Goal: Task Accomplishment & Management: Manage account settings

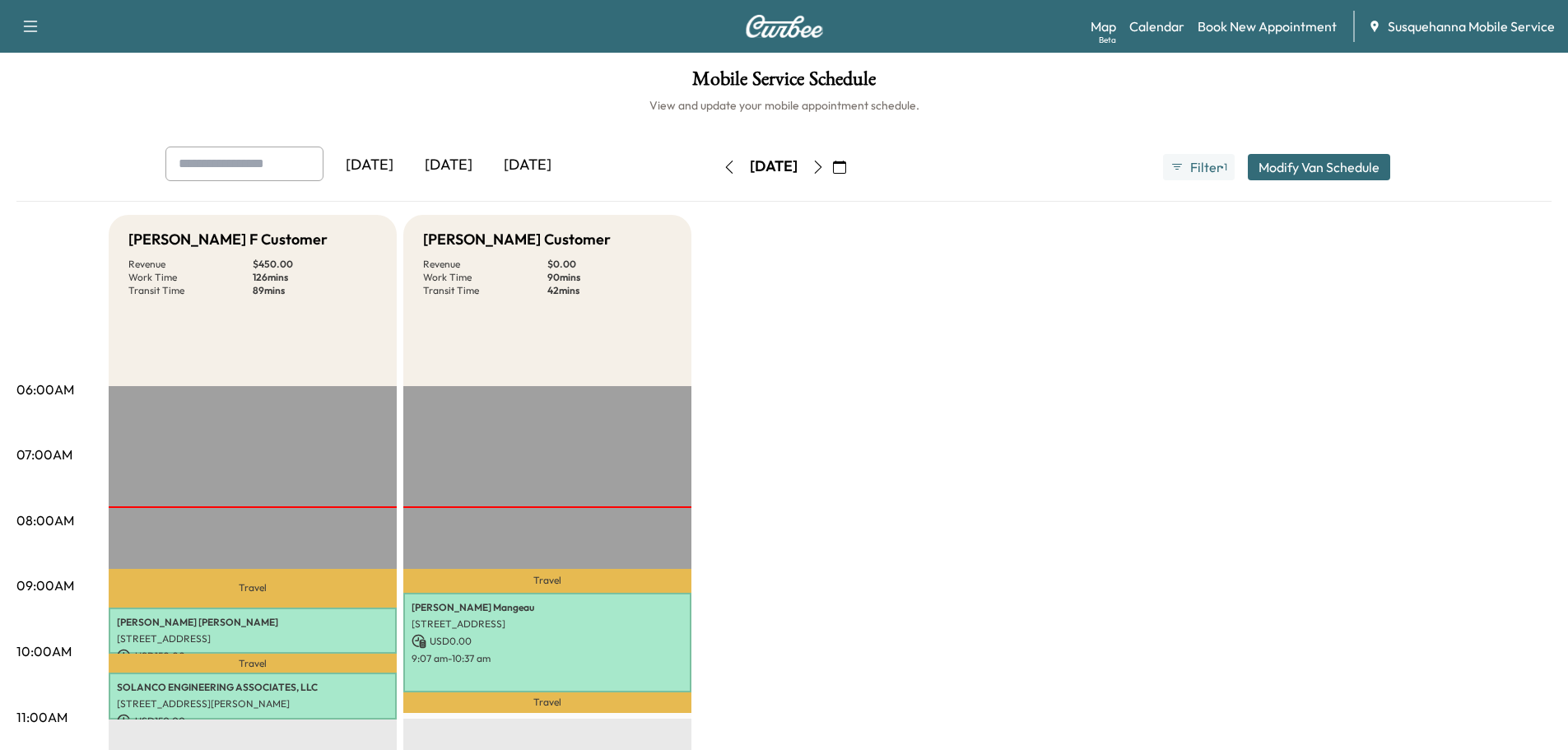
click at [825, 167] on icon "button" at bounding box center [818, 166] width 13 height 13
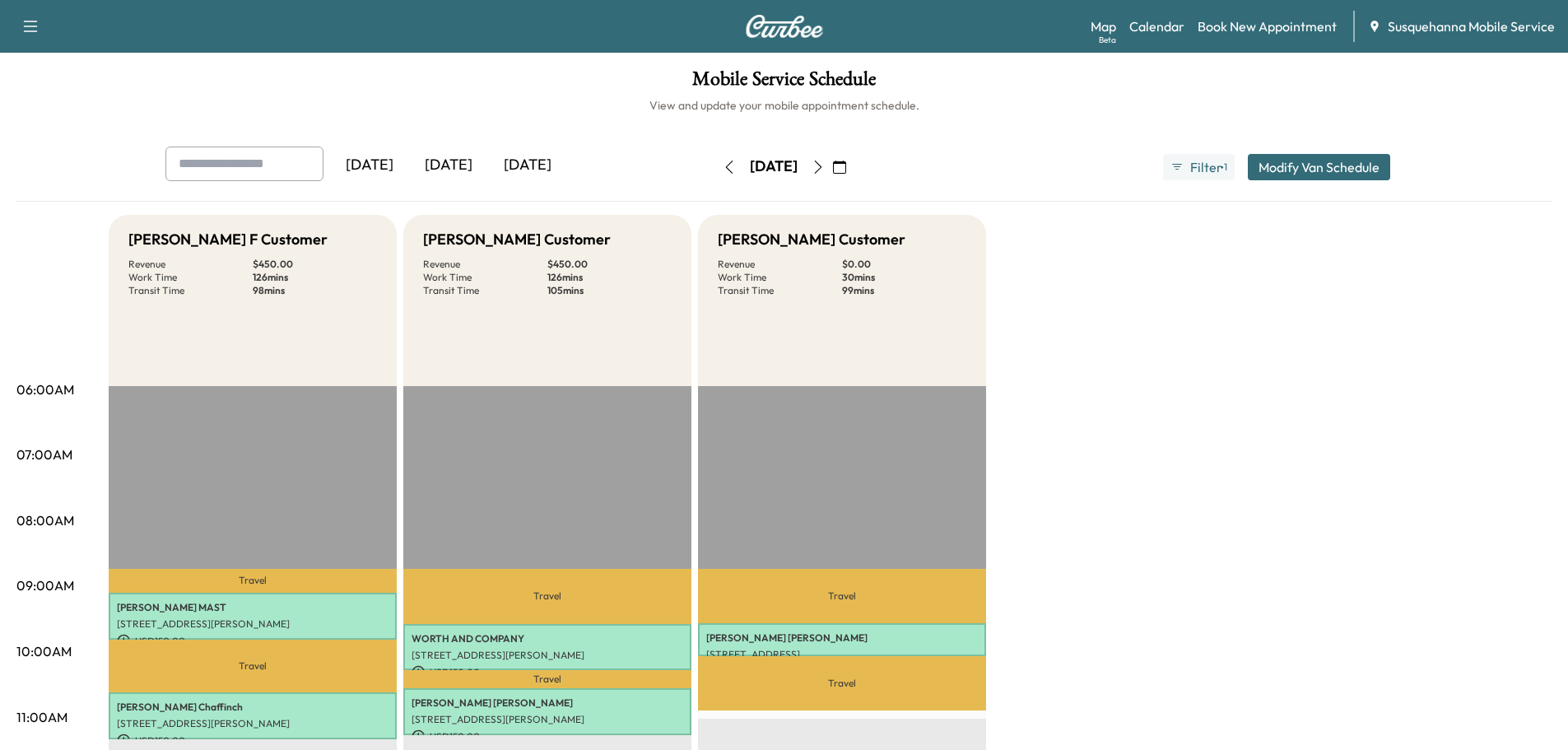
click at [716, 175] on button "button" at bounding box center [729, 166] width 28 height 26
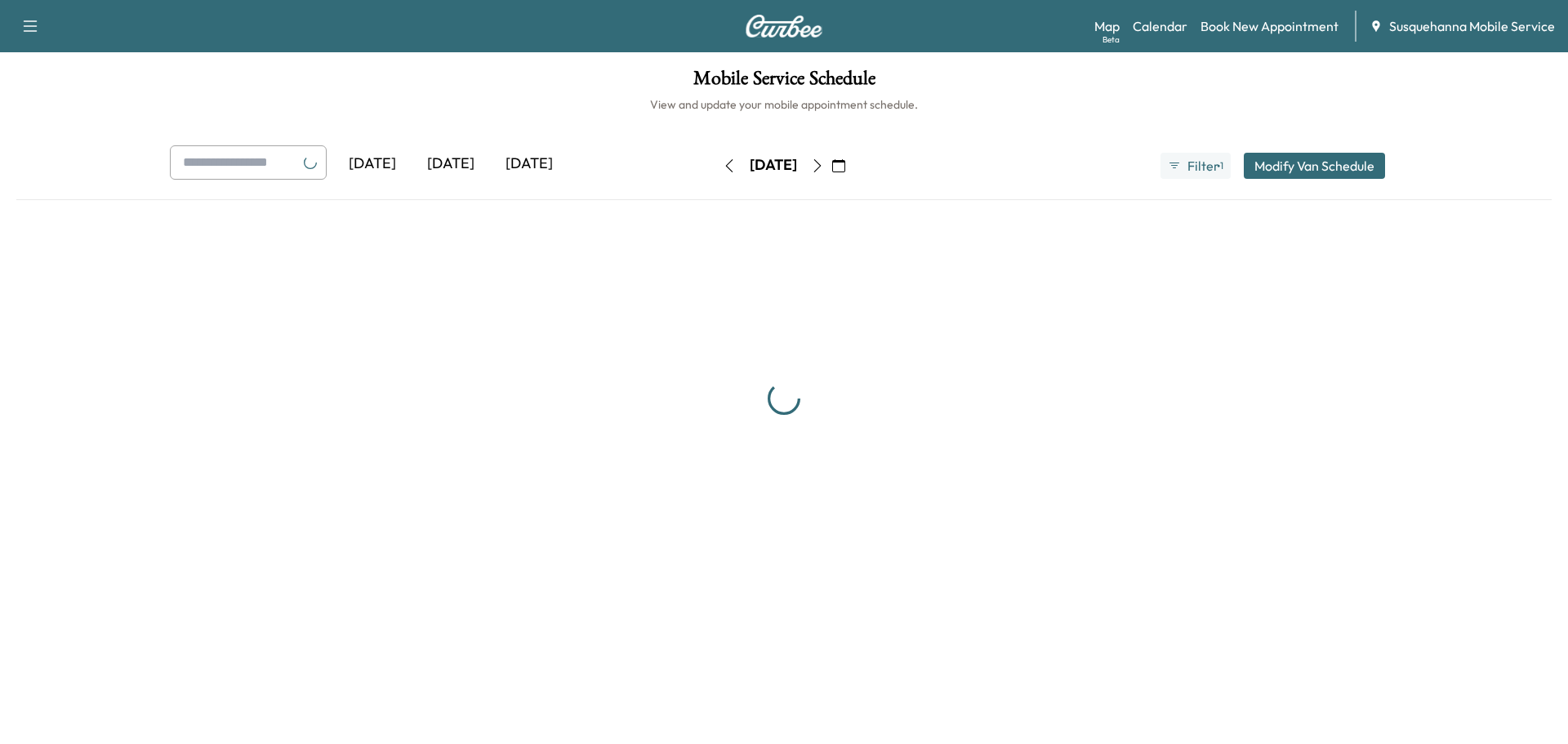
click at [715, 173] on button "button" at bounding box center [729, 165] width 28 height 26
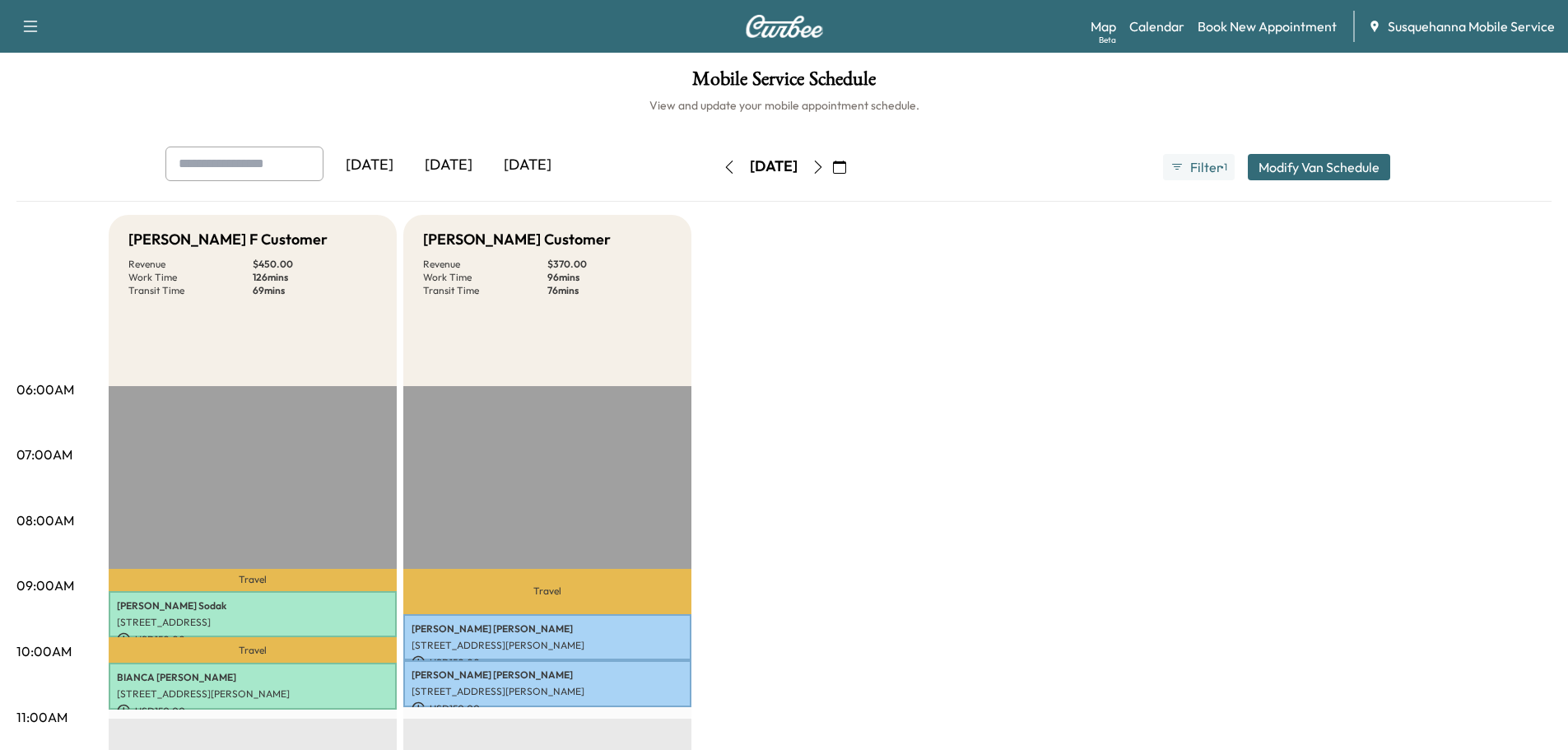
click at [832, 175] on button "button" at bounding box center [818, 166] width 28 height 26
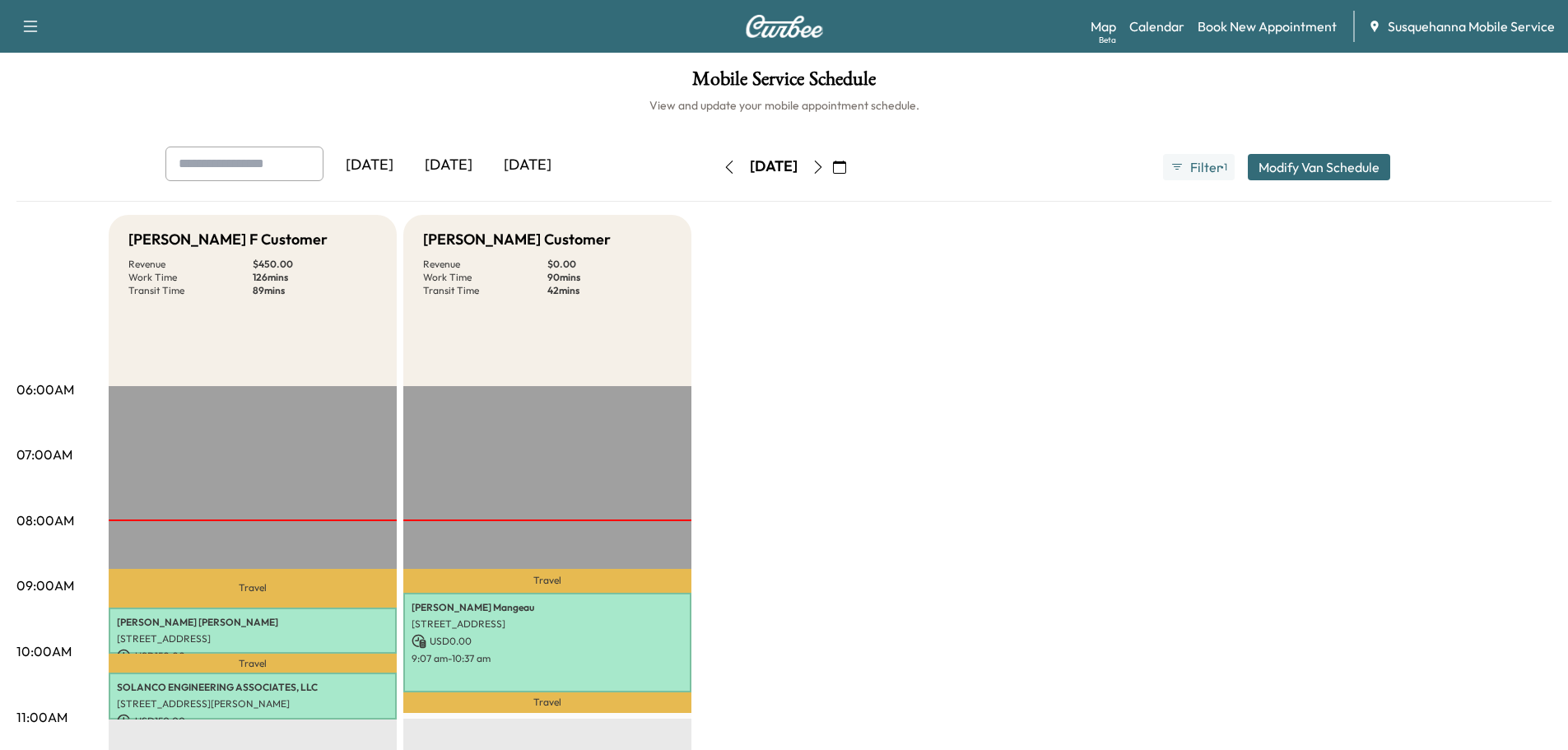
click at [723, 171] on icon "button" at bounding box center [729, 166] width 13 height 13
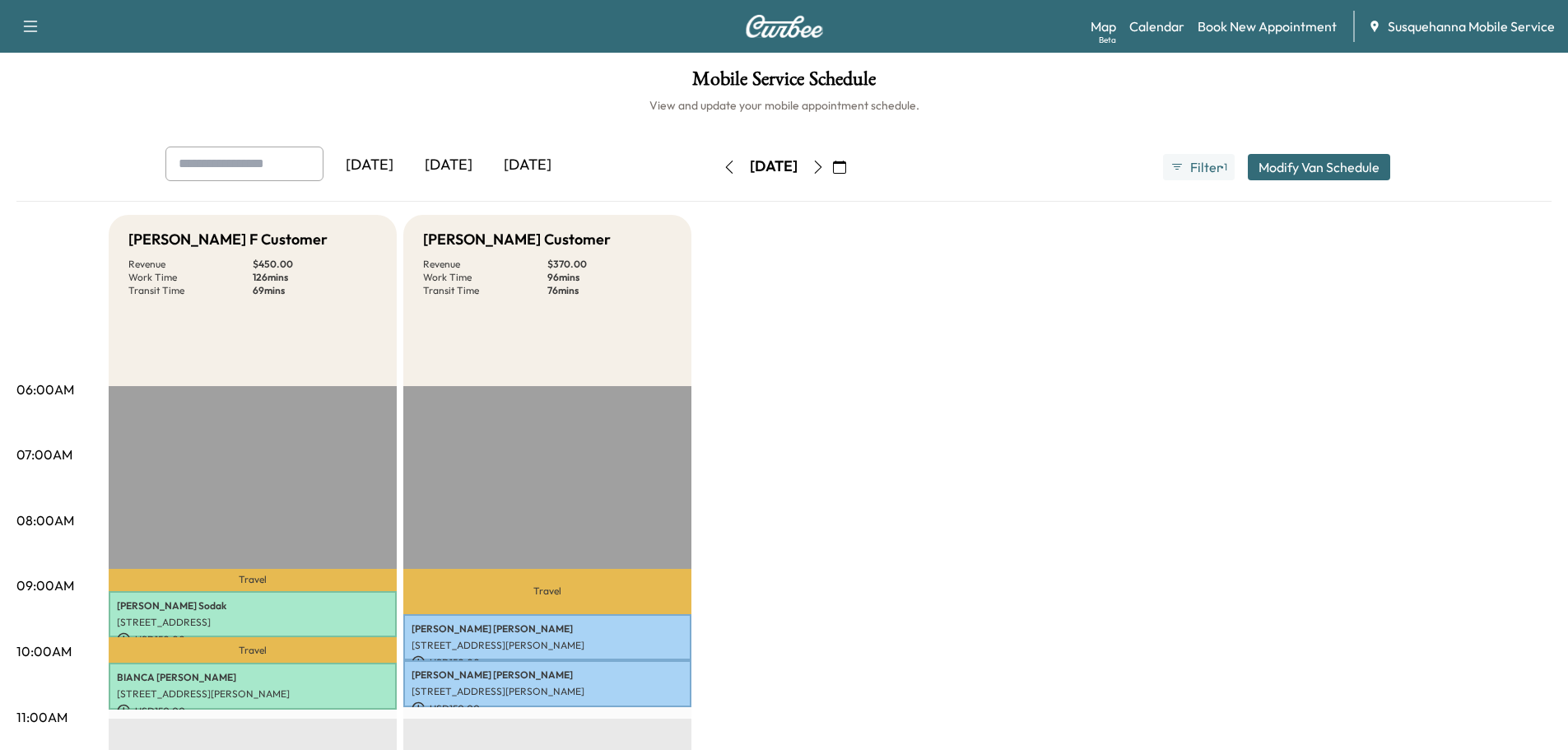
click at [723, 168] on icon "button" at bounding box center [729, 166] width 13 height 13
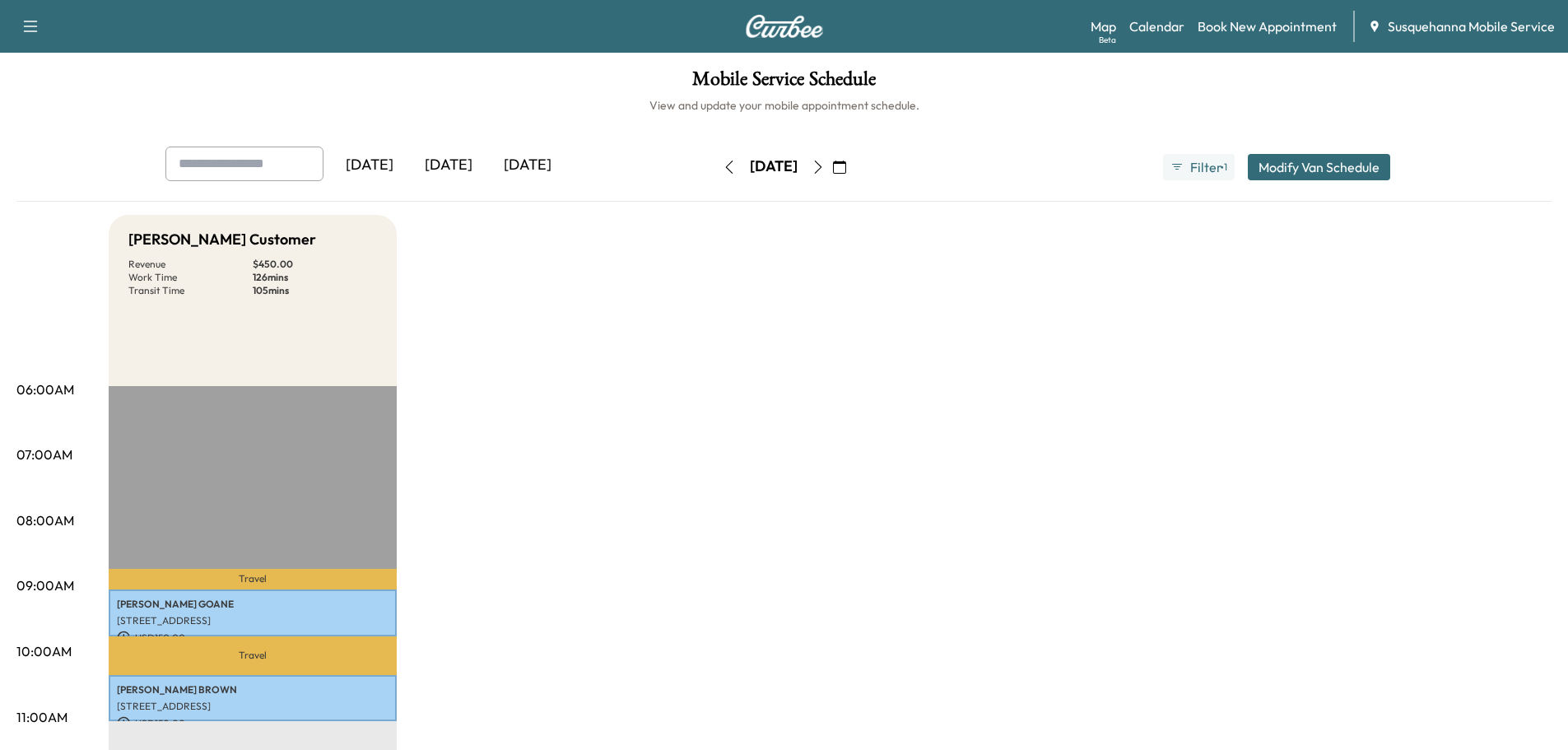
click at [723, 168] on icon "button" at bounding box center [729, 166] width 13 height 13
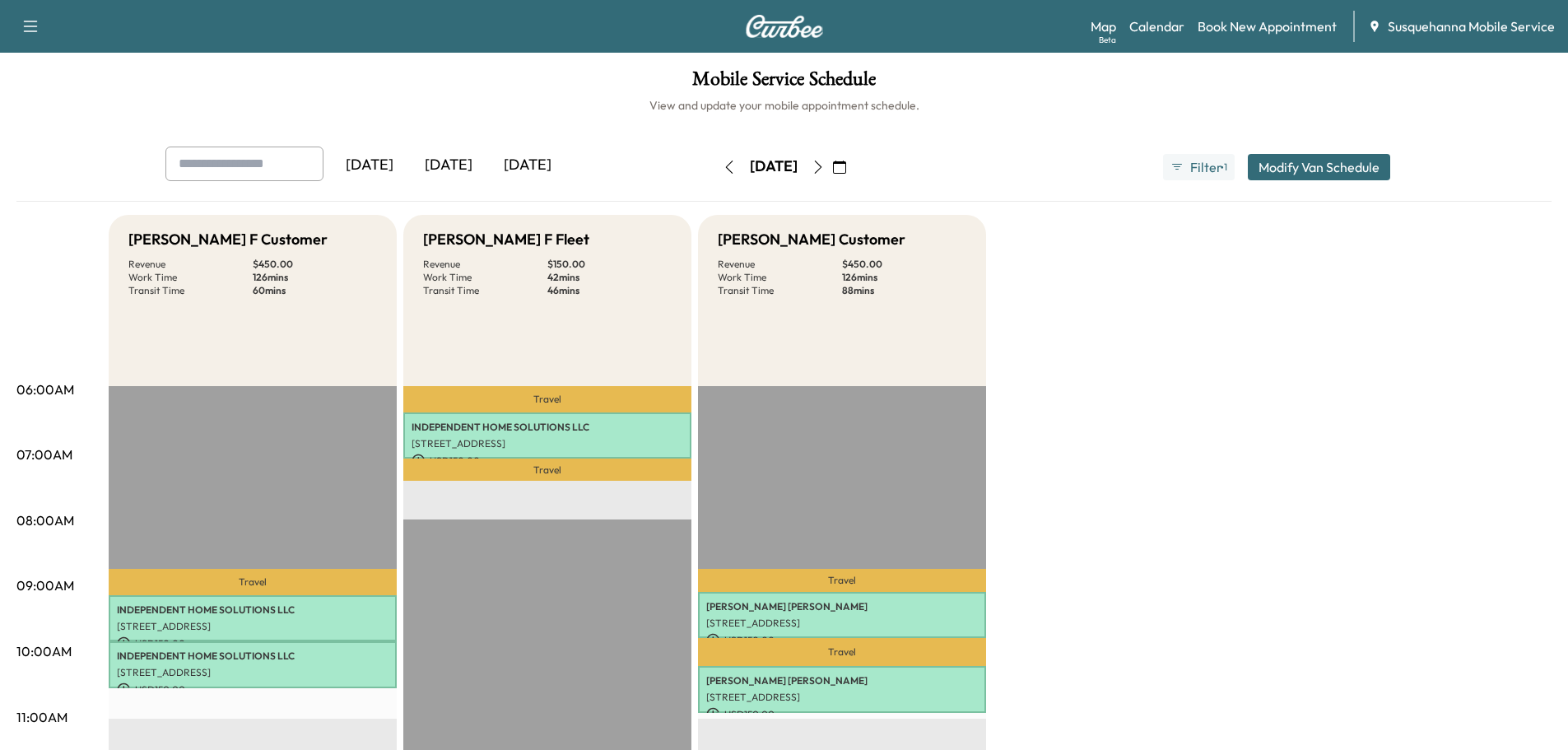
click at [832, 176] on button "button" at bounding box center [818, 166] width 28 height 26
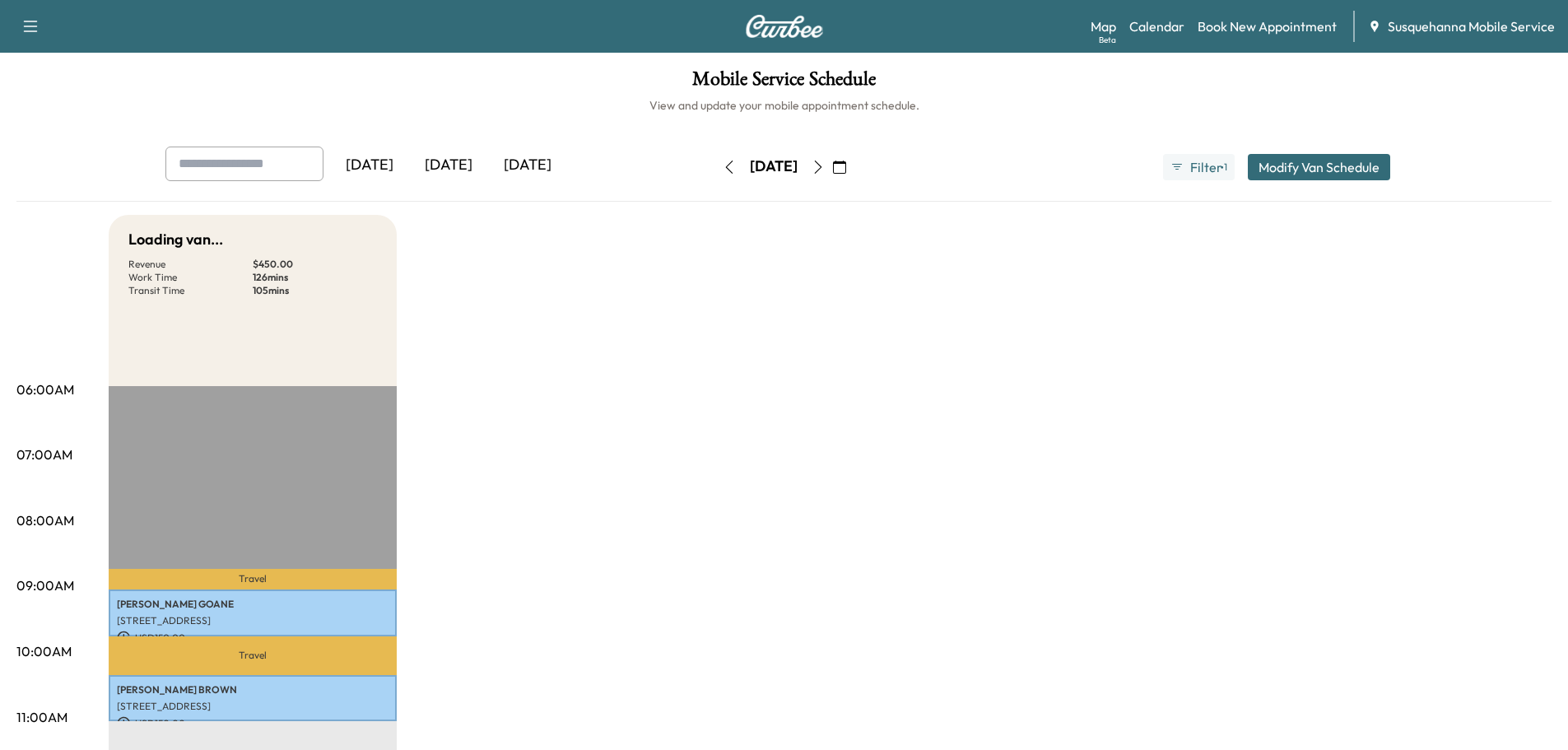
click at [832, 176] on button "button" at bounding box center [818, 166] width 28 height 26
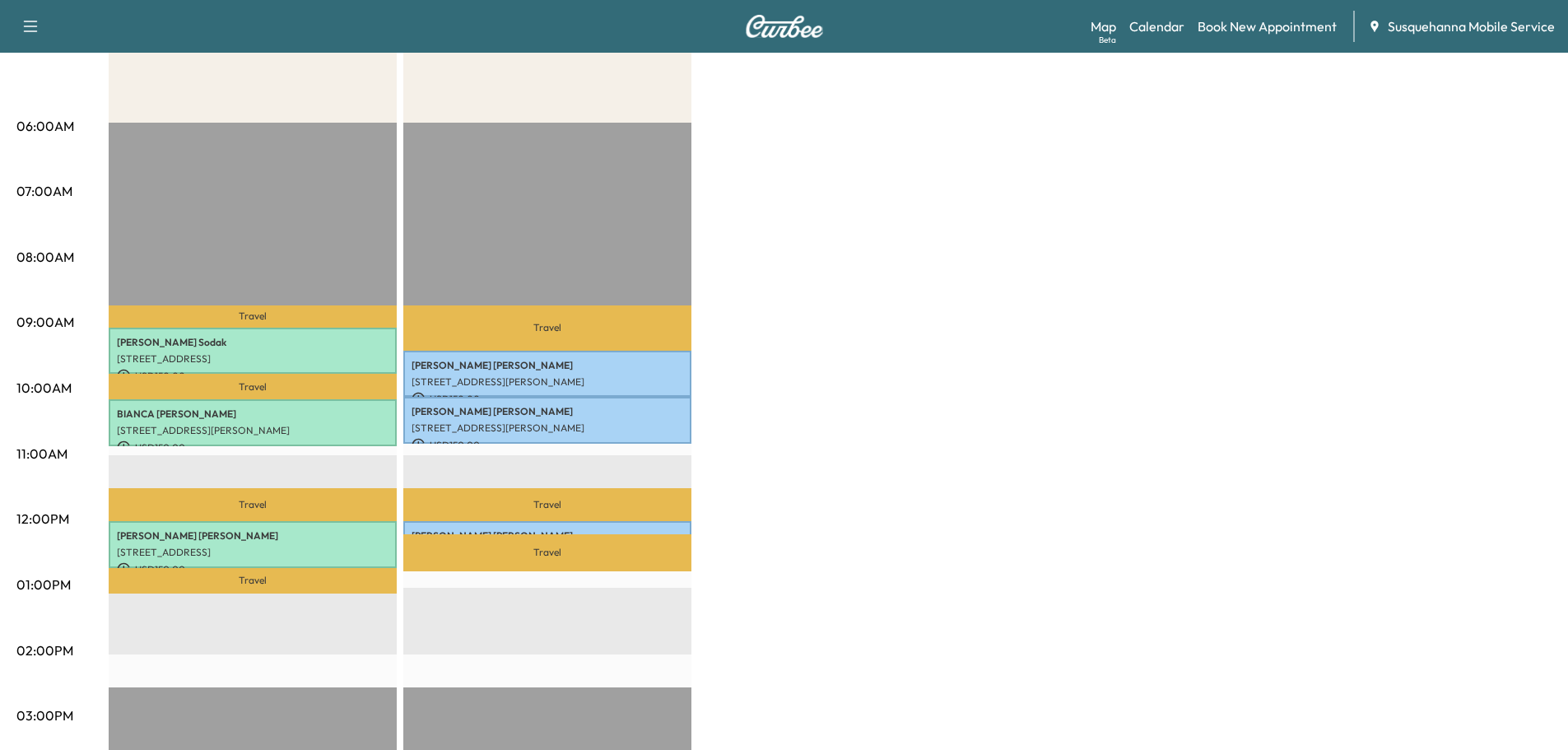
scroll to position [88, 0]
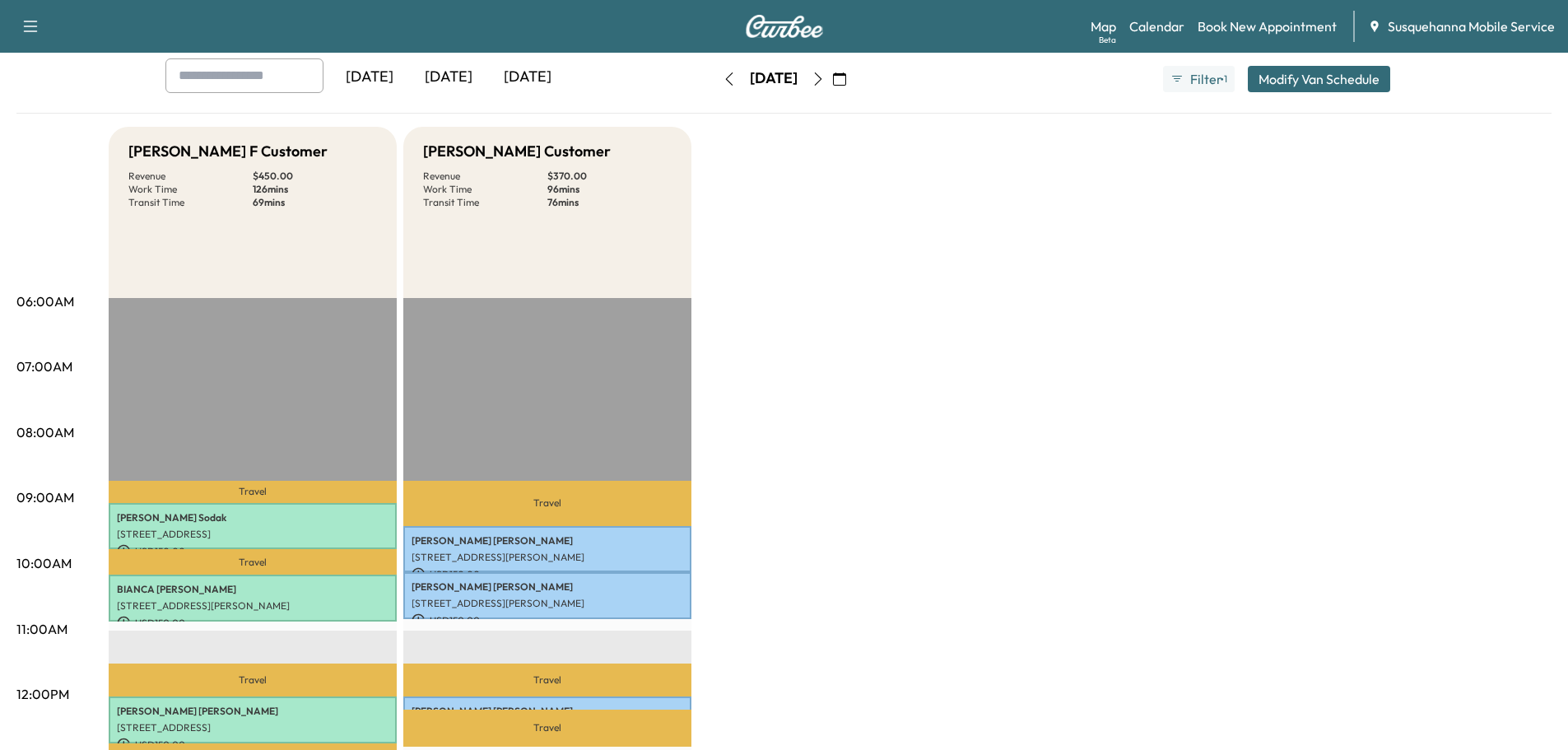
click at [825, 84] on icon "button" at bounding box center [818, 79] width 13 height 13
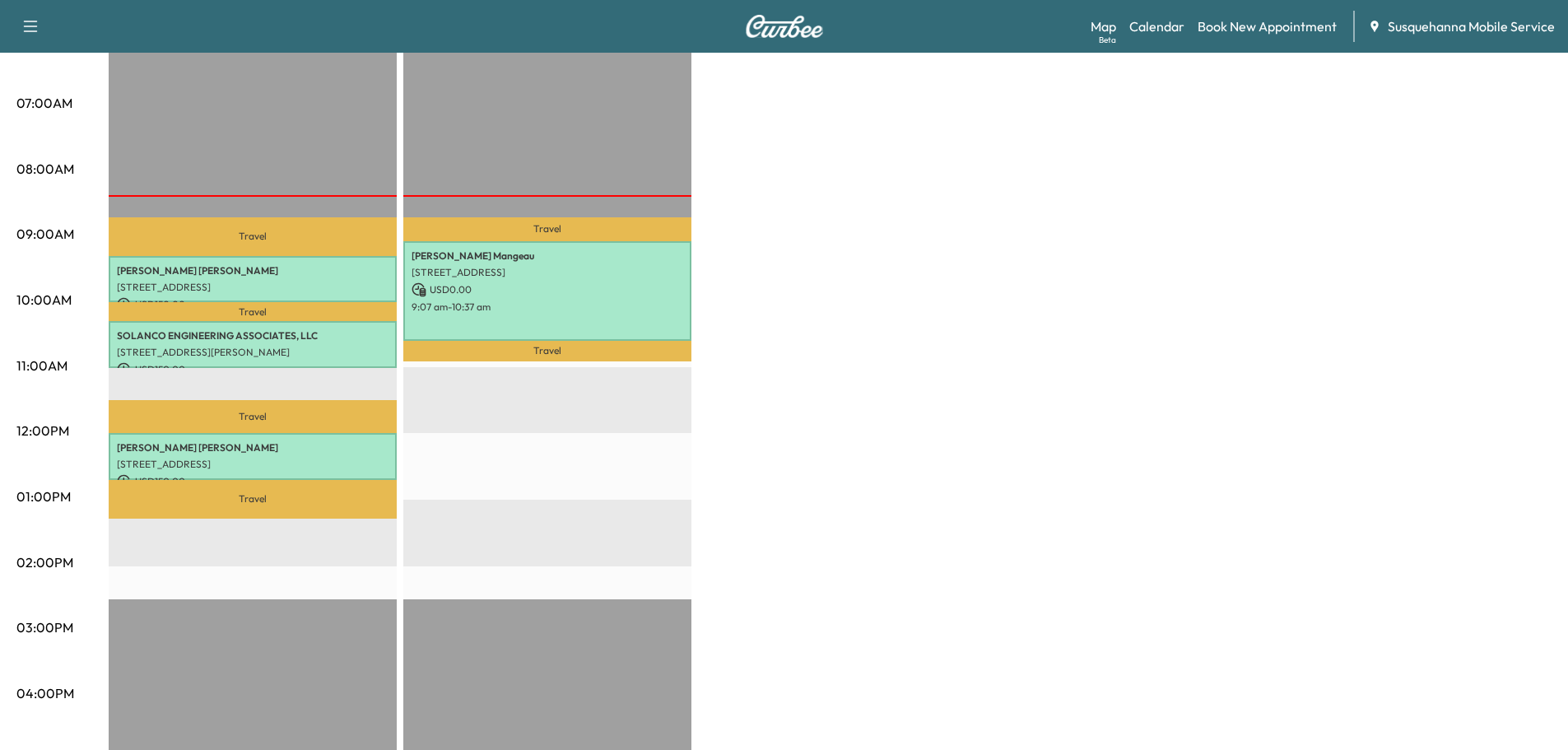
scroll to position [88, 0]
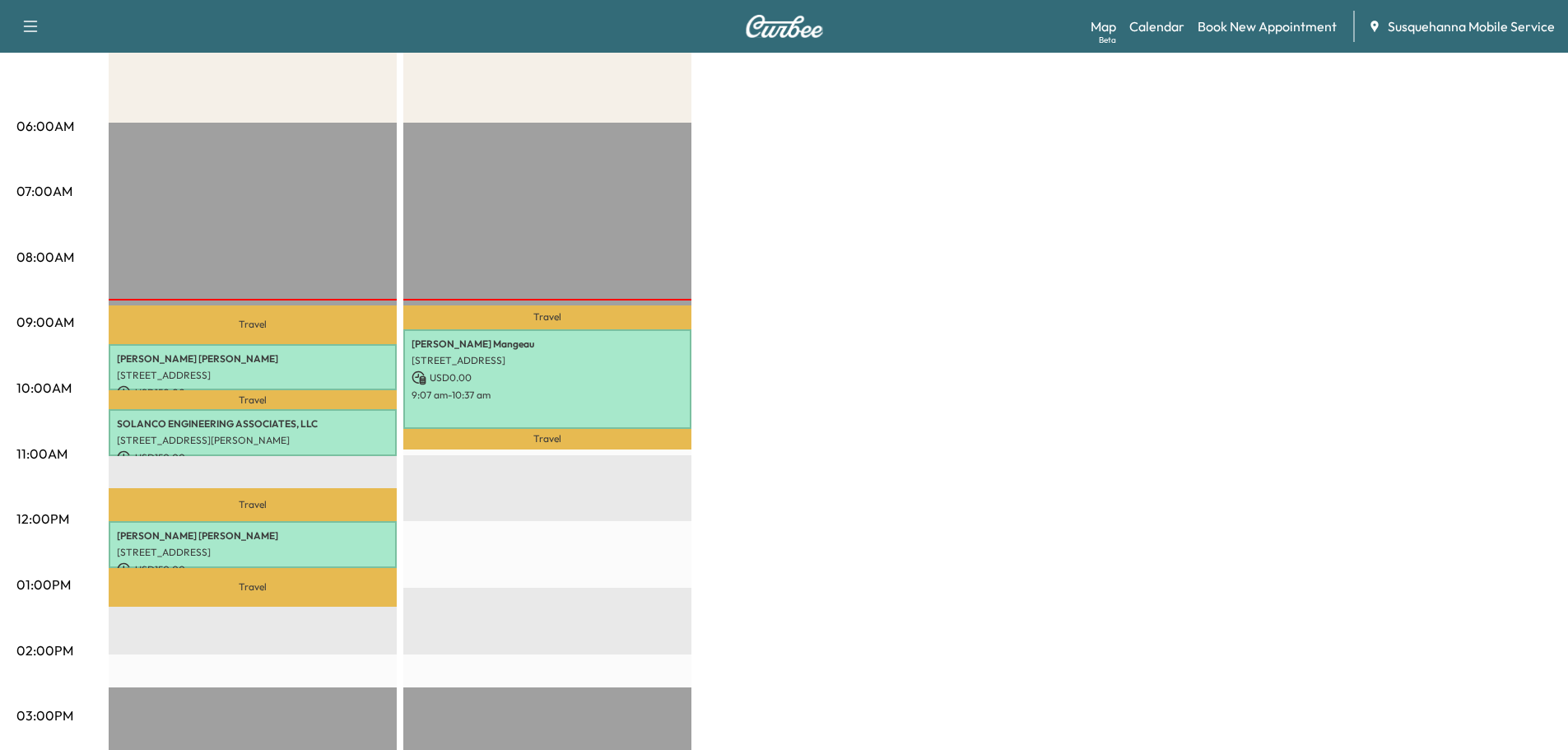
scroll to position [88, 0]
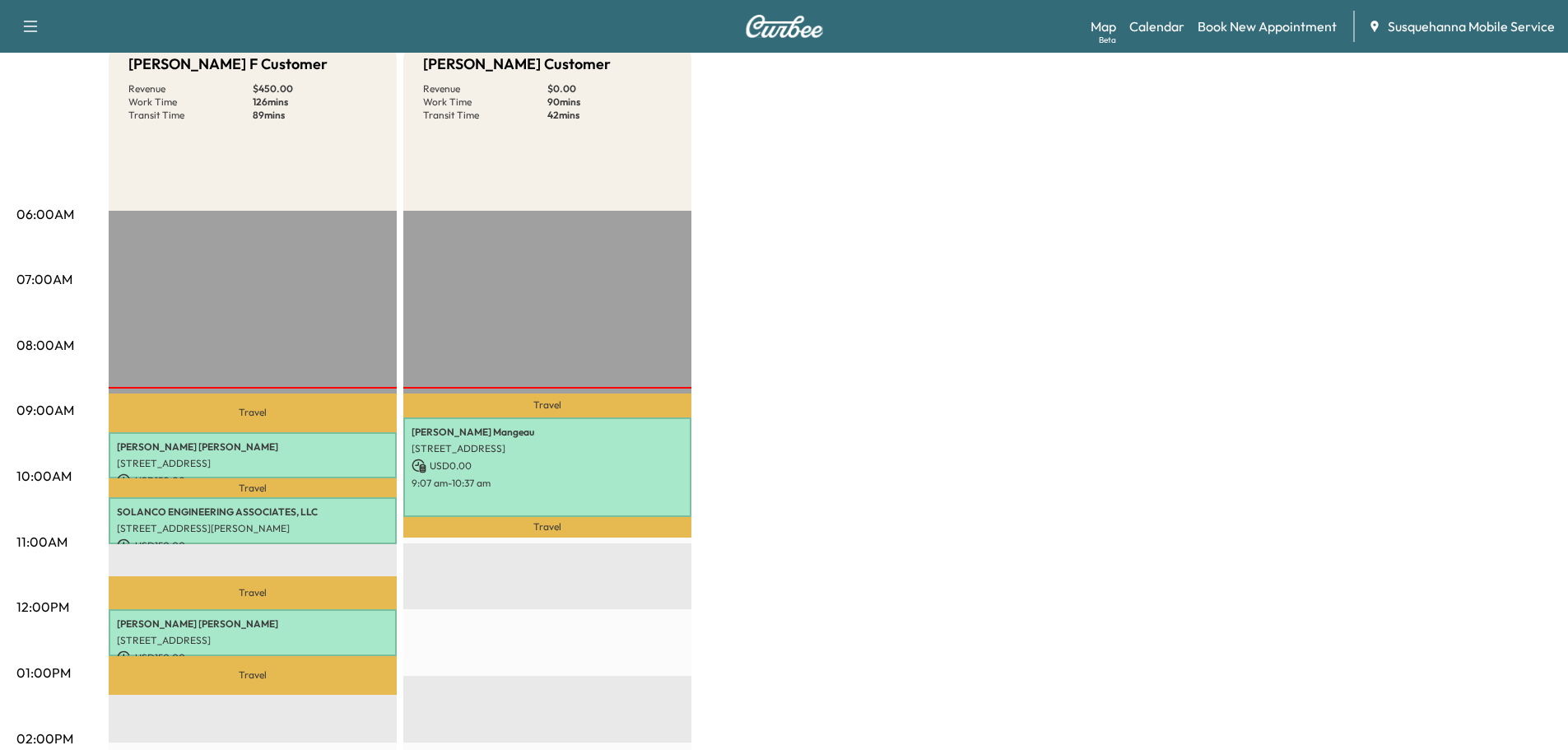
scroll to position [263, 0]
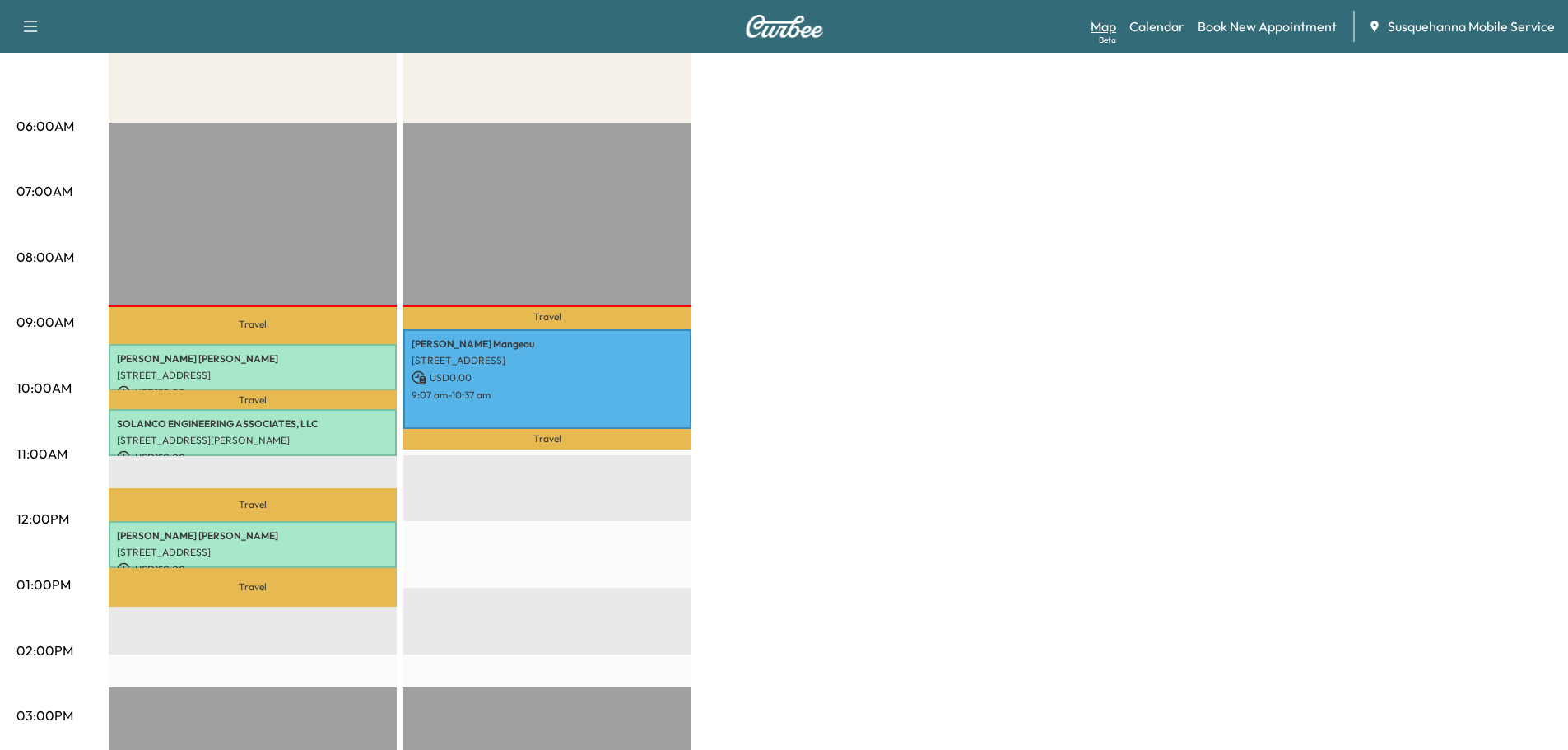
click at [1109, 29] on link "Map Beta" at bounding box center [1103, 26] width 26 height 20
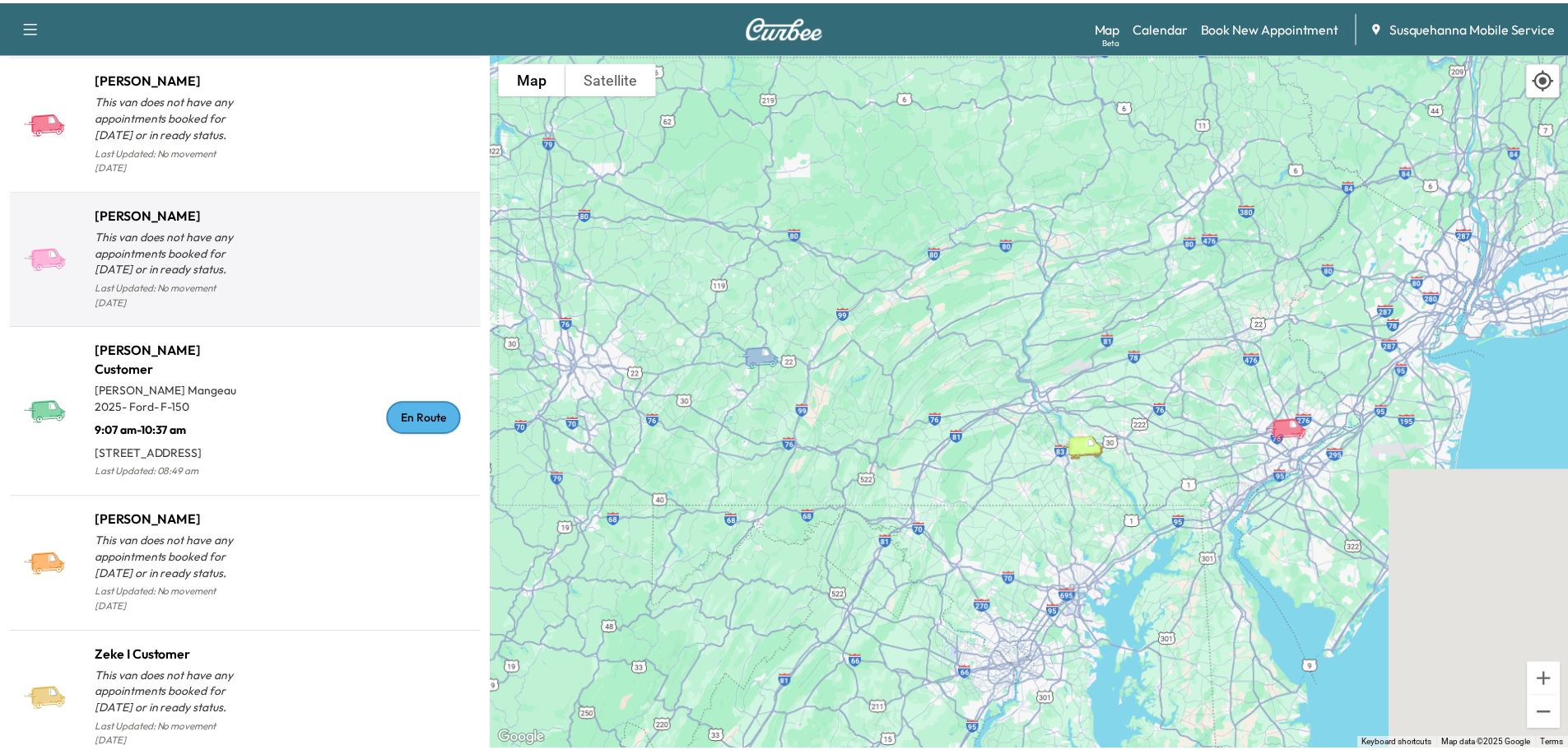
scroll to position [1619, 0]
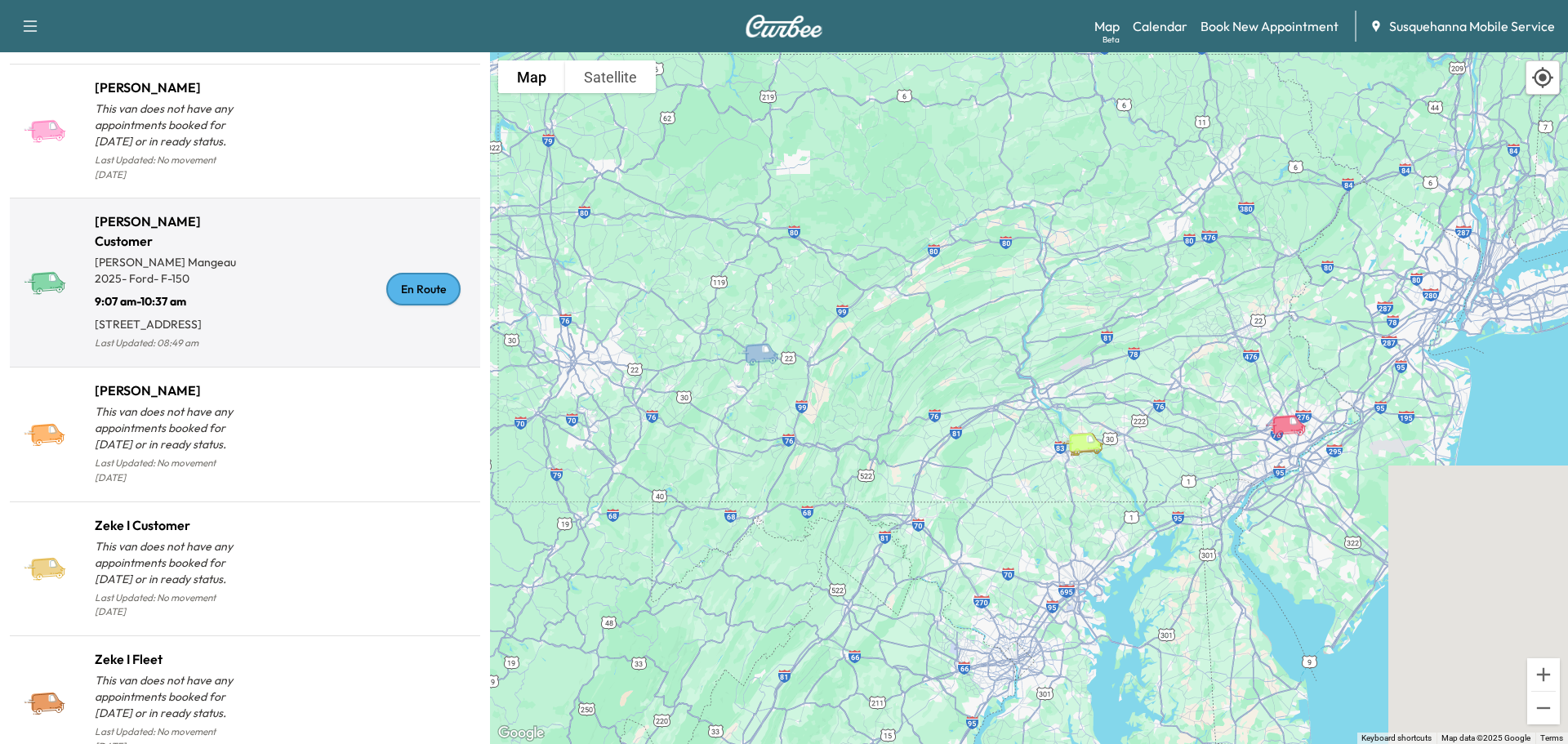
click at [410, 231] on div "En Route" at bounding box center [359, 289] width 229 height 129
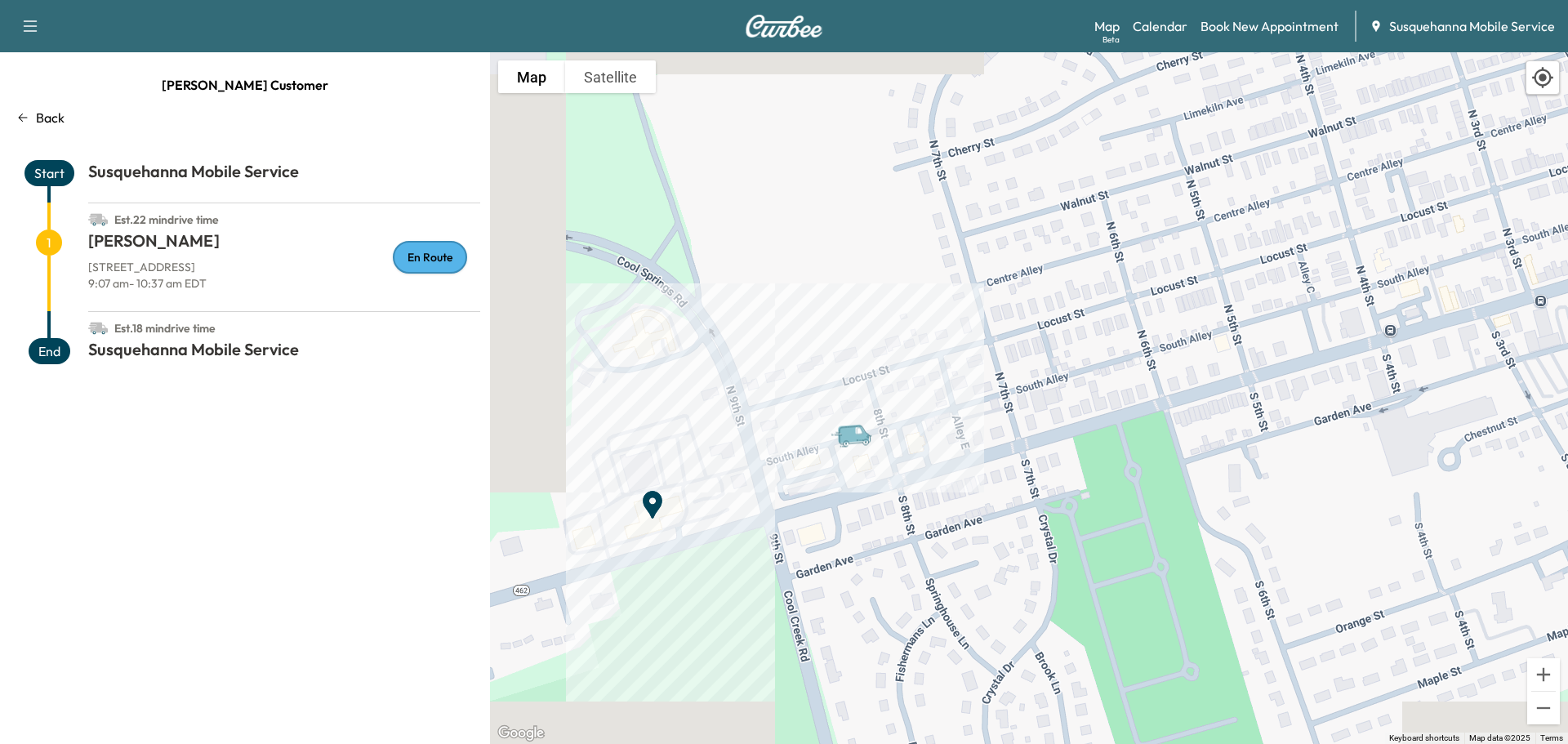
drag, startPoint x: 579, startPoint y: 510, endPoint x: 730, endPoint y: 526, distance: 151.8
click at [730, 526] on div "To activate drag with keyboard, press Alt + Enter. Once in keyboard drag state,…" at bounding box center [1028, 398] width 1078 height 692
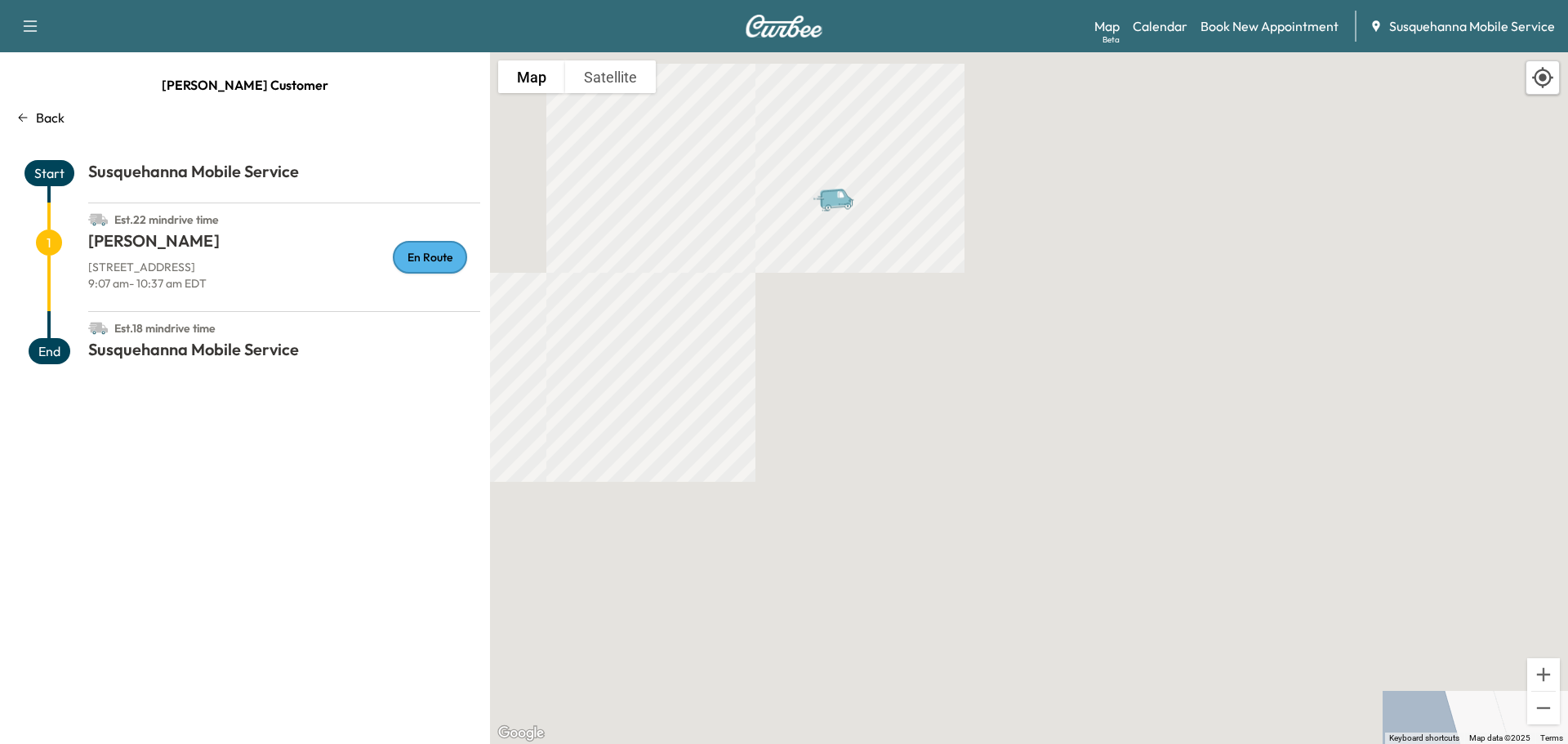
click at [33, 118] on div "Back" at bounding box center [245, 117] width 470 height 20
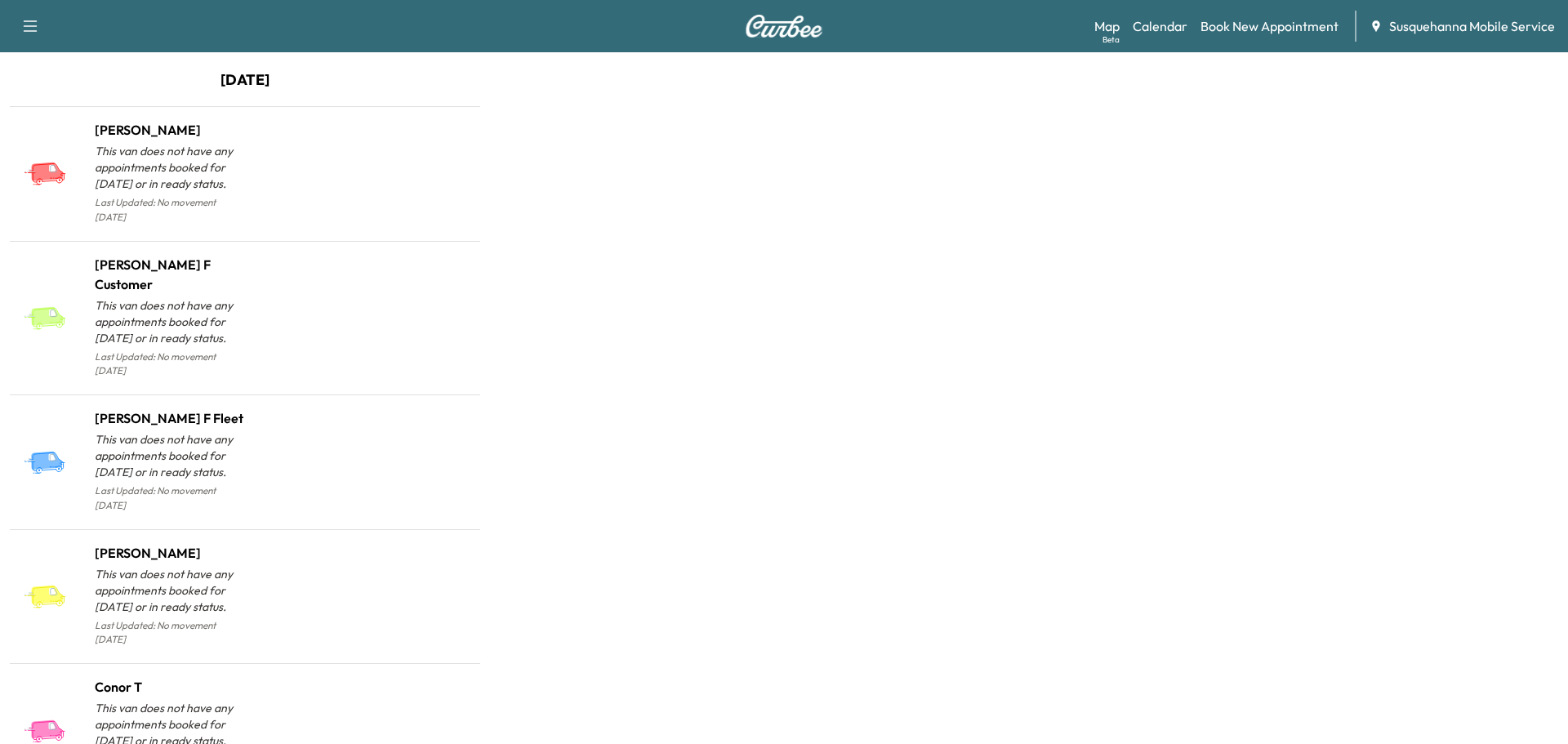
click at [1138, 15] on div "Map Beta Calendar Book New Appointment Susquehanna Mobile Service" at bounding box center [1324, 26] width 461 height 31
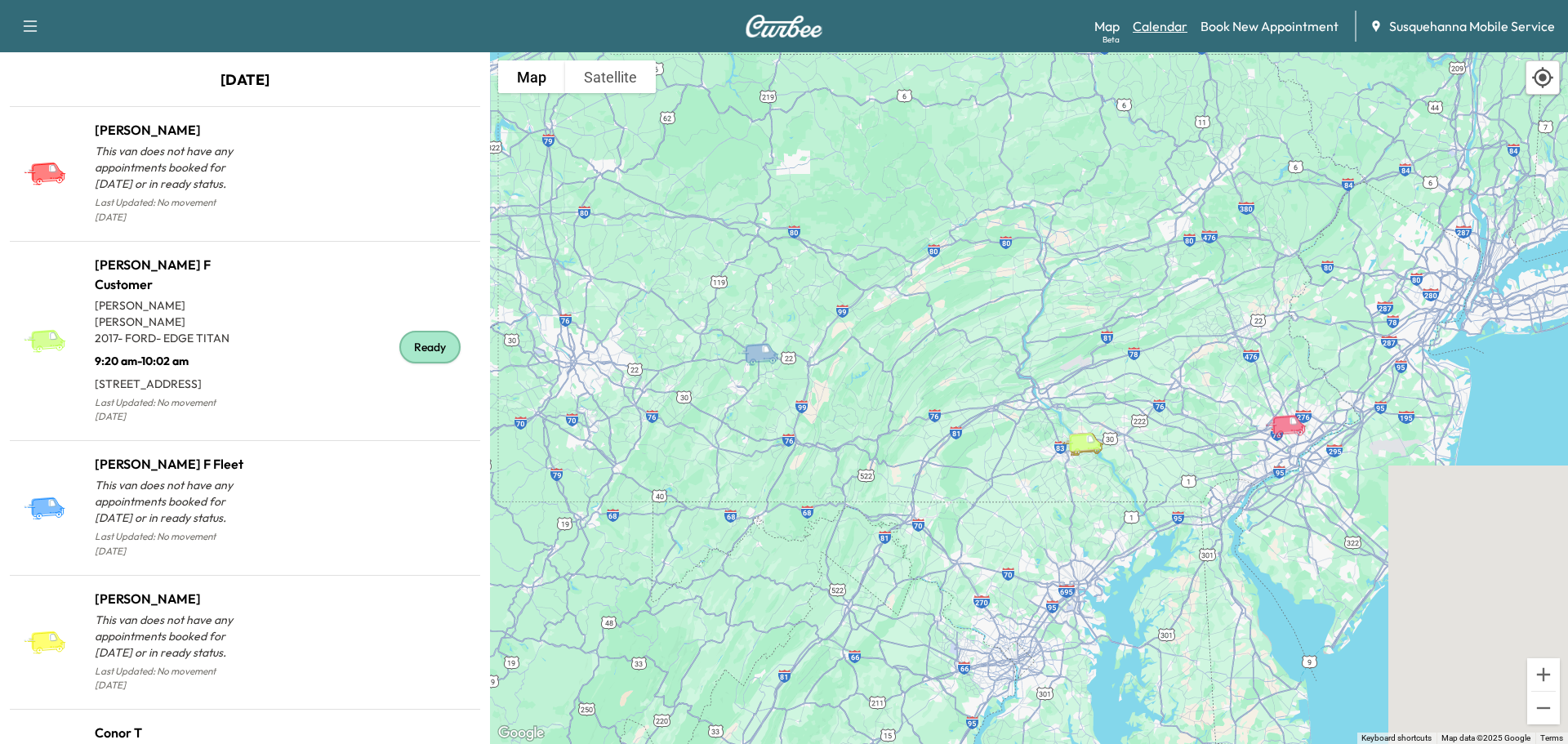
click at [1177, 28] on link "Calendar" at bounding box center [1160, 26] width 55 height 20
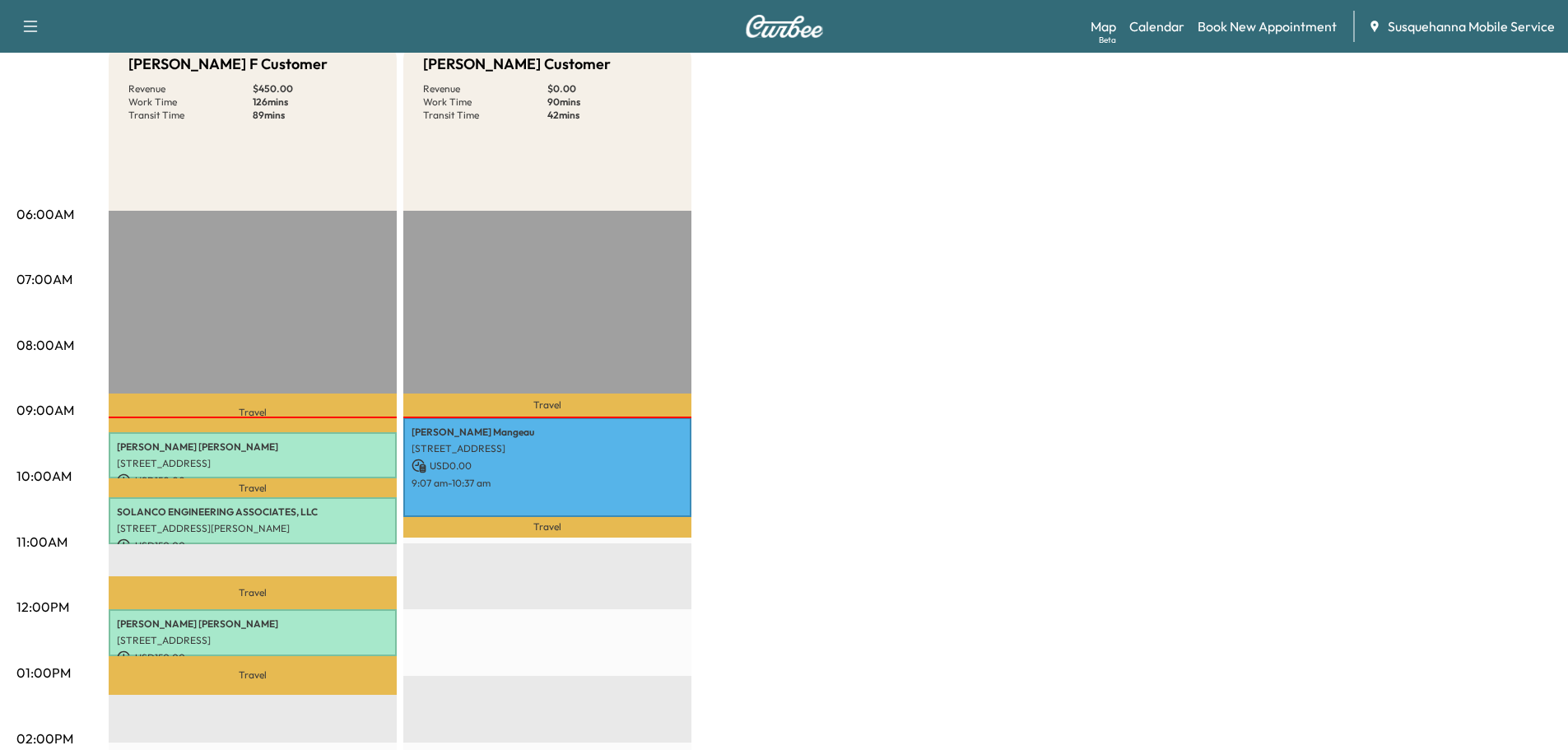
scroll to position [88, 0]
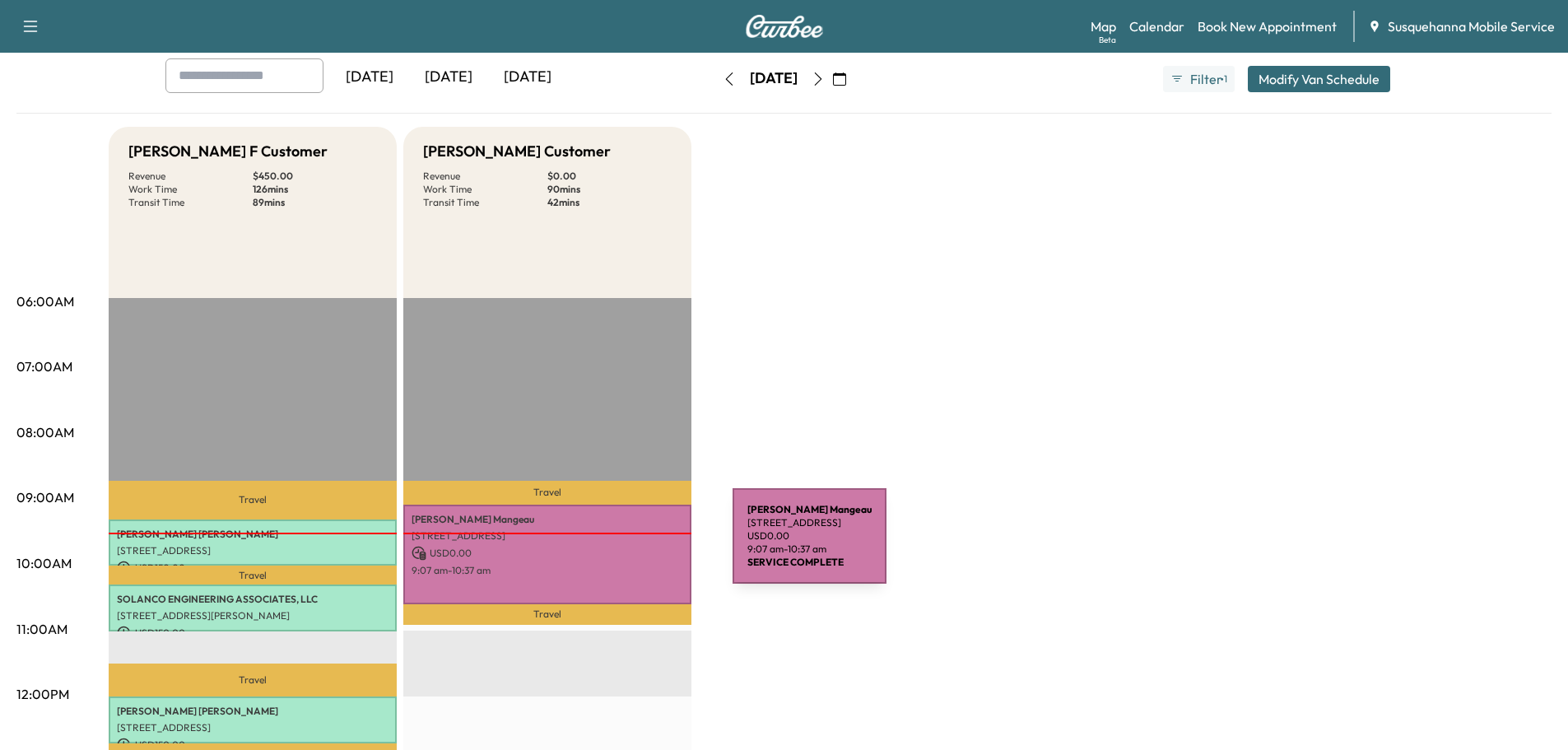
click at [606, 549] on p "USD 0.00" at bounding box center [547, 553] width 272 height 15
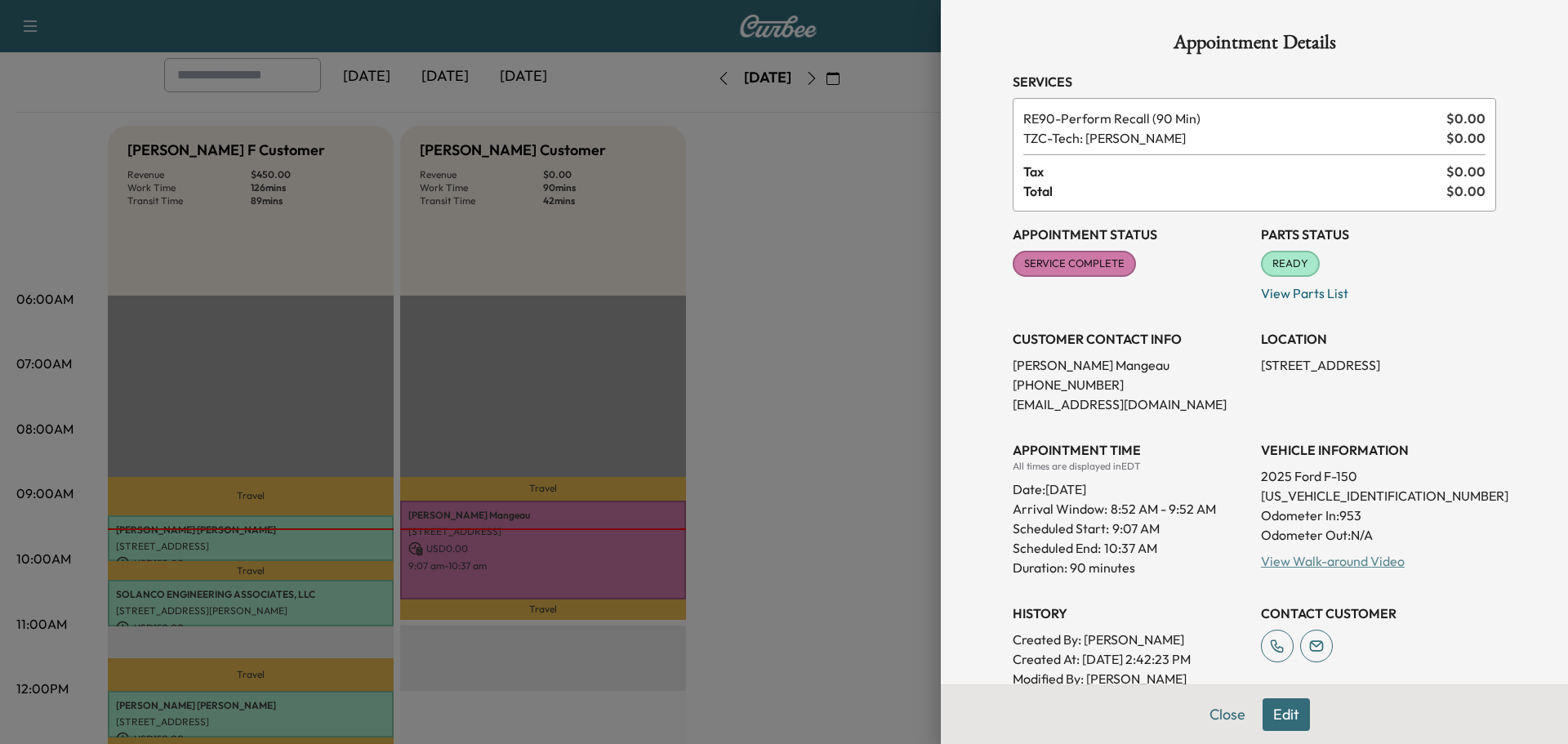
click at [1311, 564] on link "View Walk-around Video" at bounding box center [1333, 561] width 144 height 16
click at [1213, 719] on button "Close" at bounding box center [1227, 715] width 57 height 33
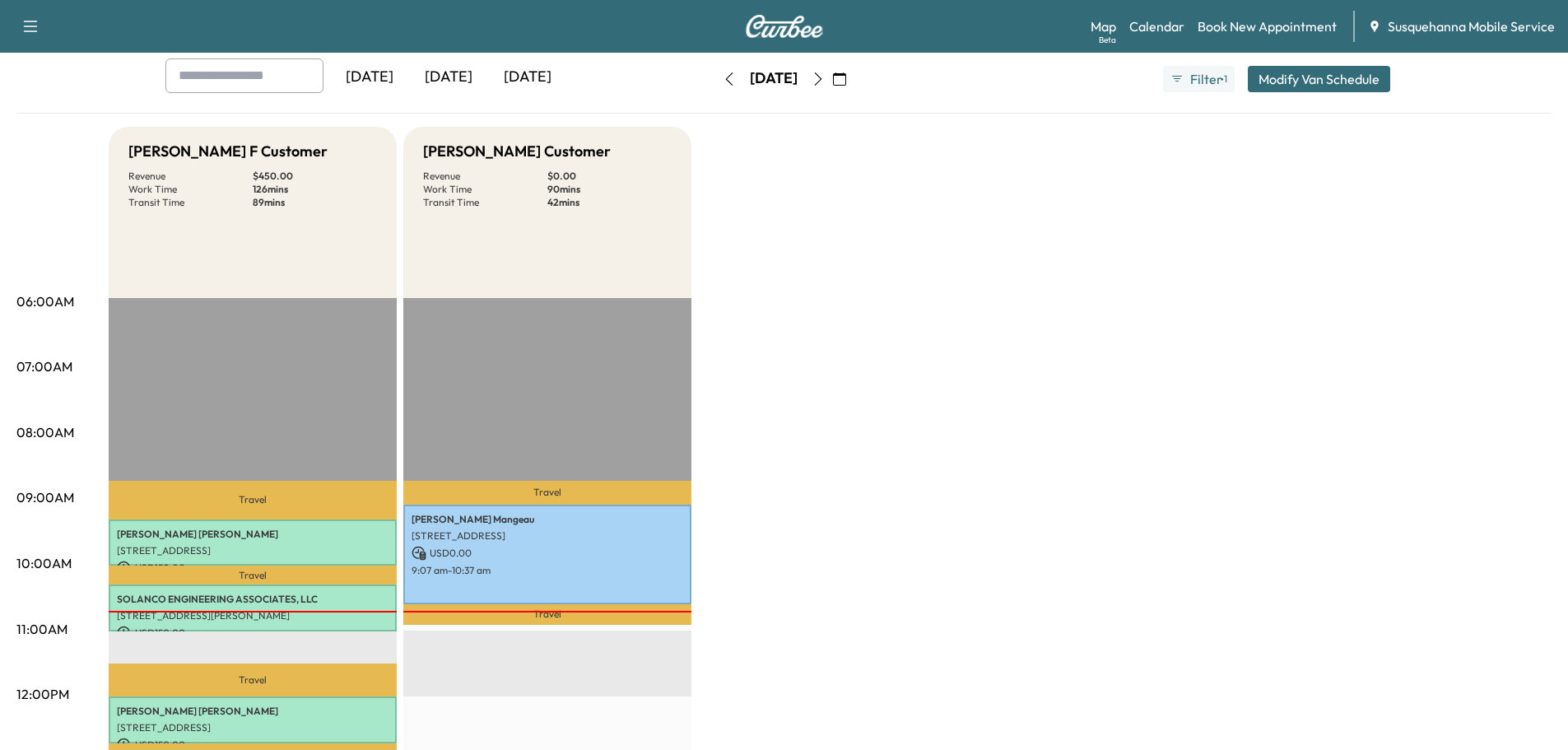
click at [825, 77] on icon "button" at bounding box center [818, 79] width 13 height 13
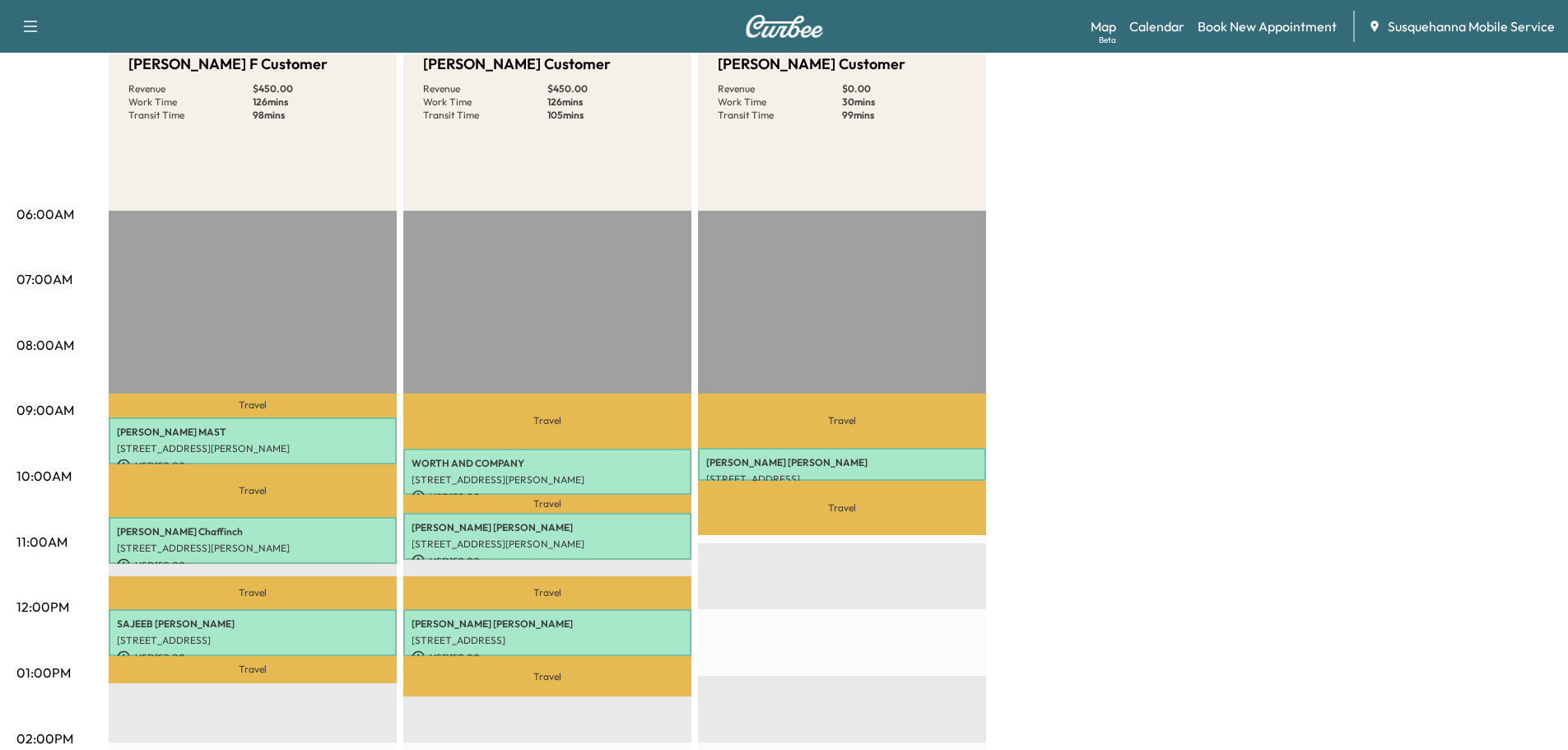
scroll to position [263, 0]
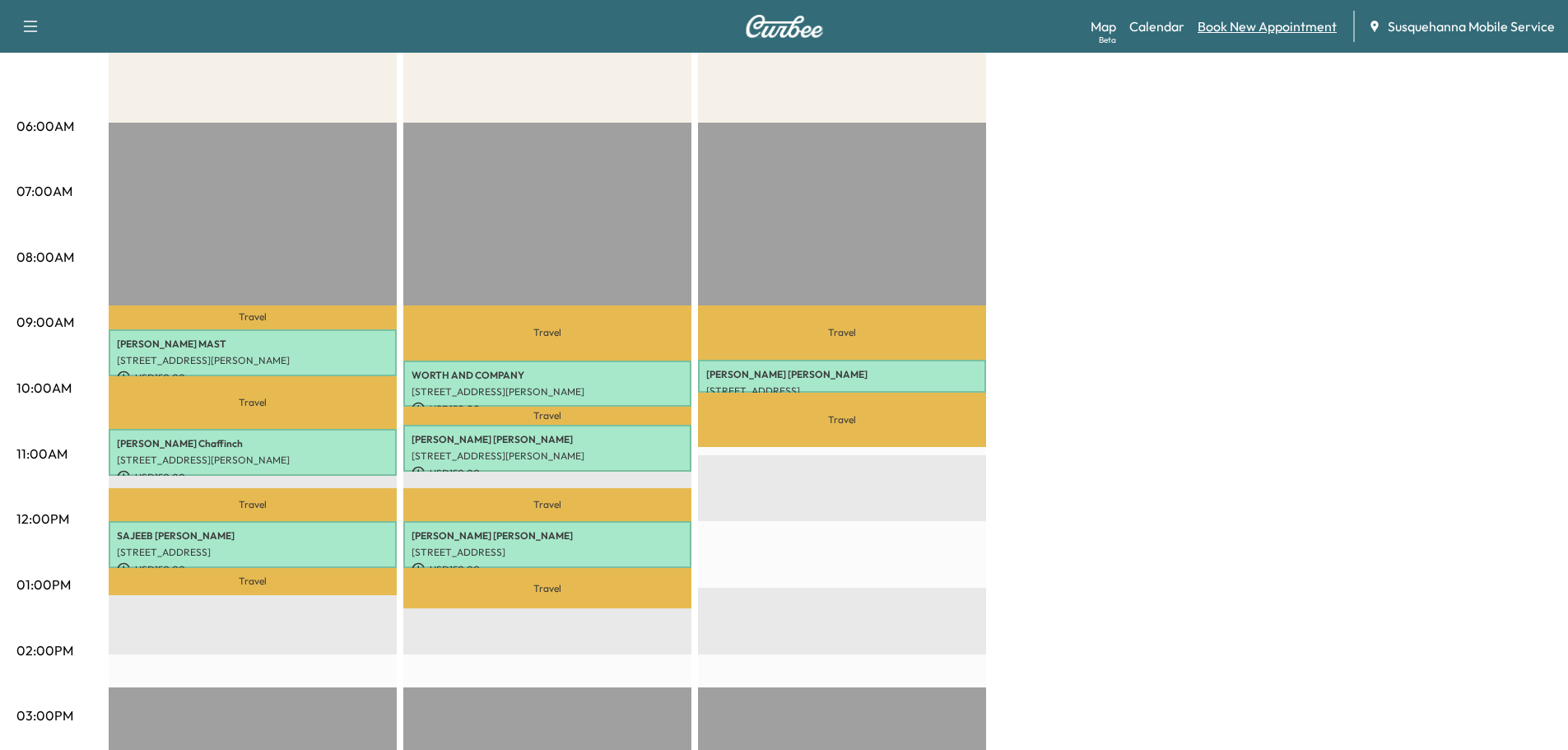
click at [1265, 29] on link "Book New Appointment" at bounding box center [1267, 26] width 140 height 20
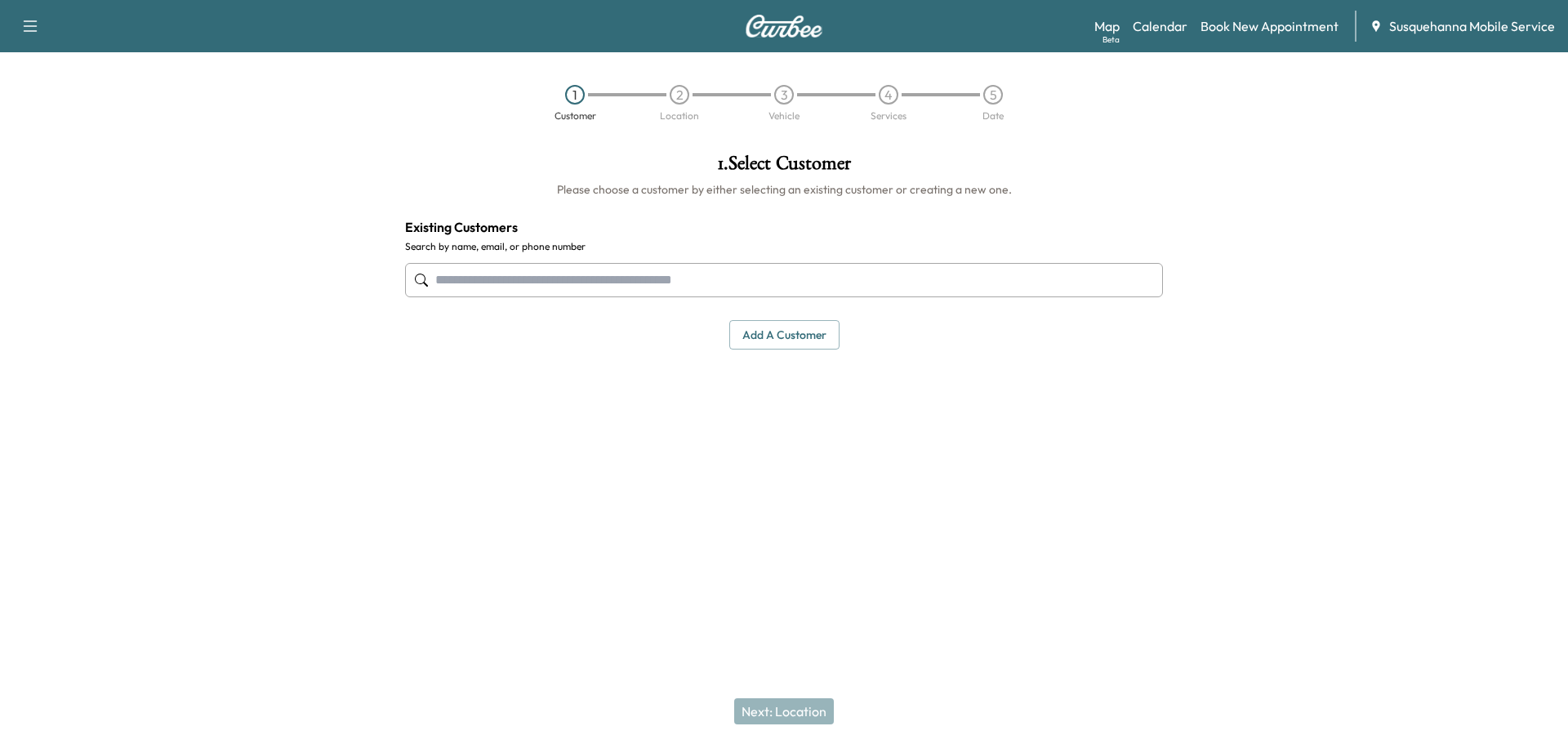
click at [580, 286] on input "text" at bounding box center [784, 280] width 758 height 35
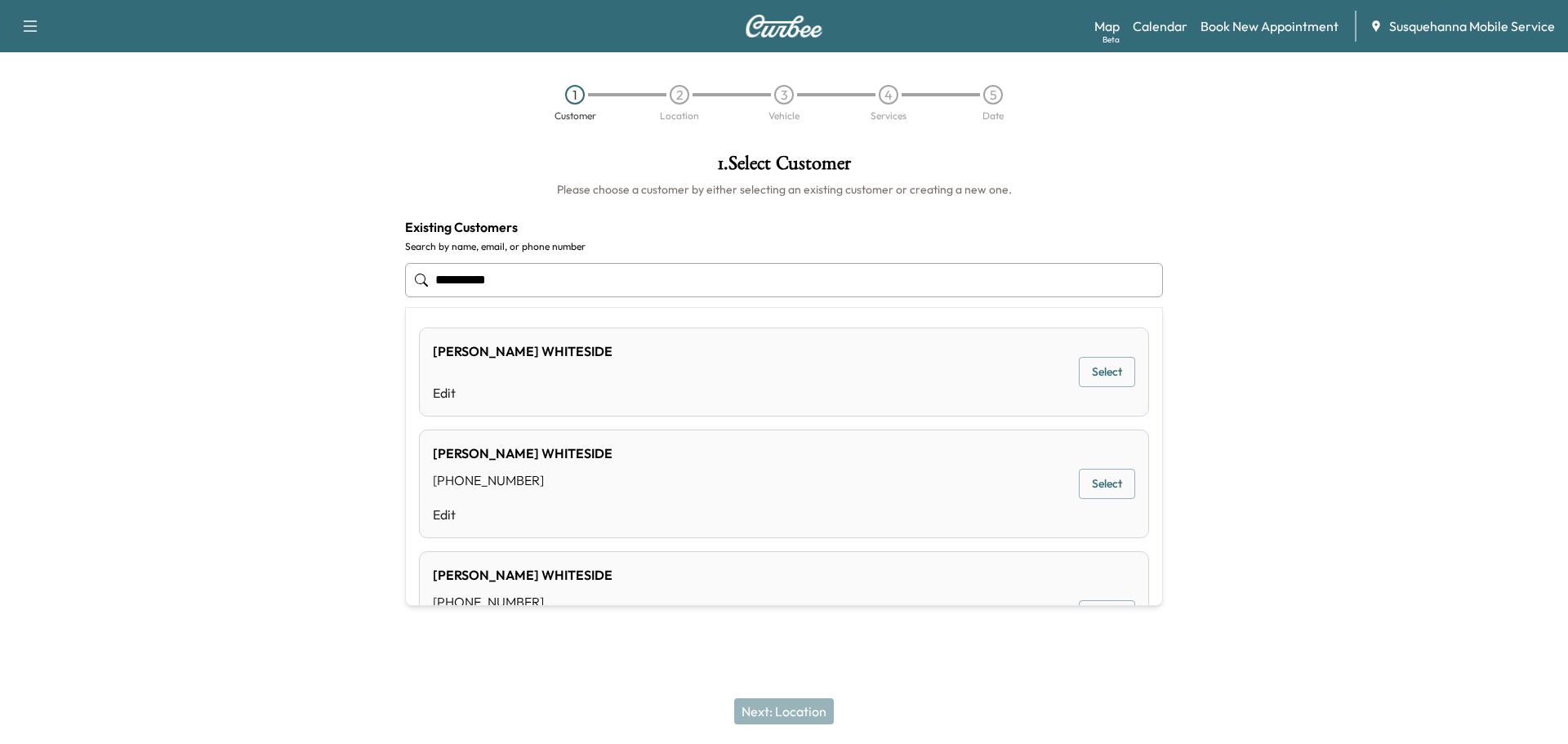
click at [1068, 586] on div "[PERSON_NAME] [PHONE_NUMBER] [EMAIL_ADDRESS][DOMAIN_NAME] Edit Select" at bounding box center [784, 615] width 730 height 128
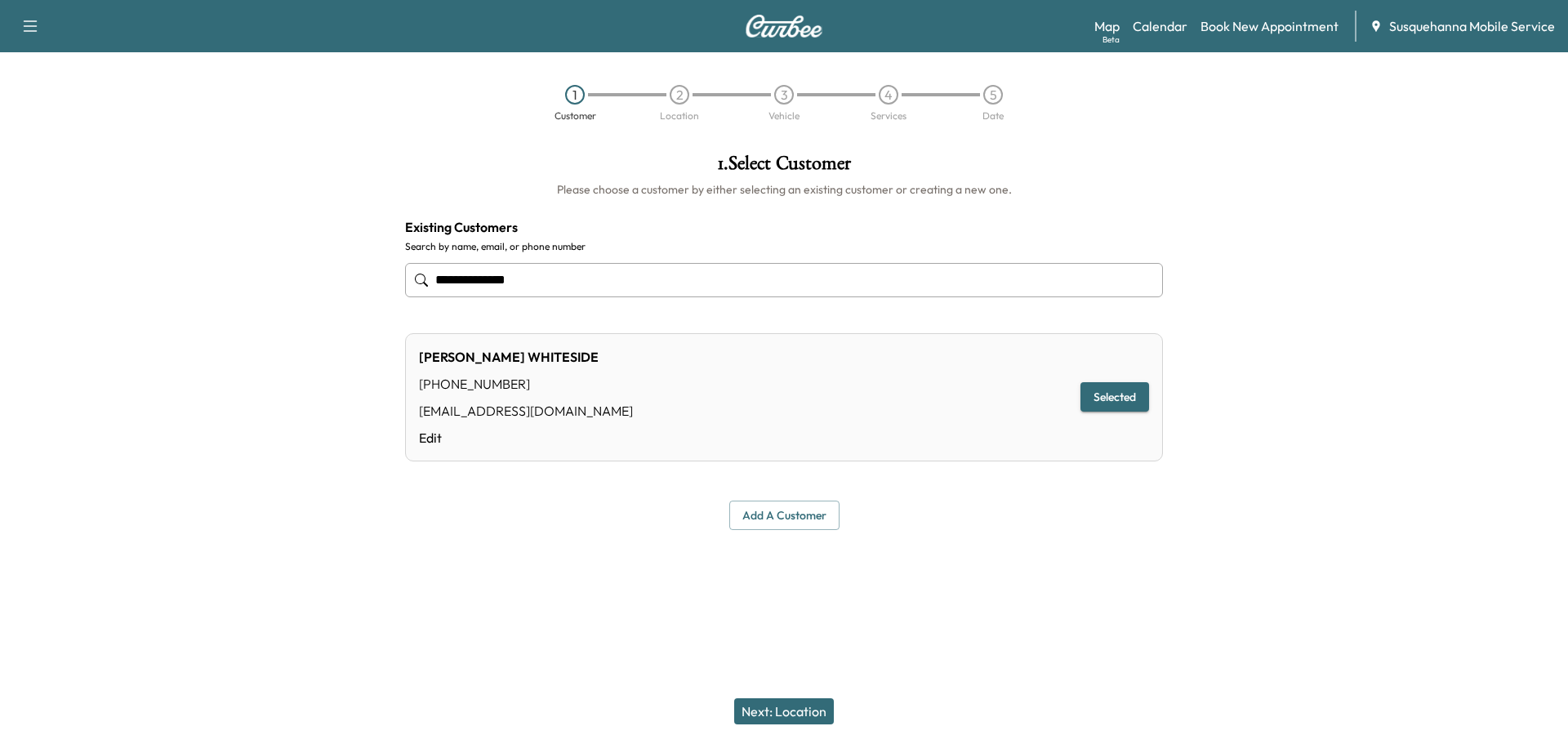
type input "**********"
click at [798, 710] on button "Next: Location" at bounding box center [784, 711] width 99 height 26
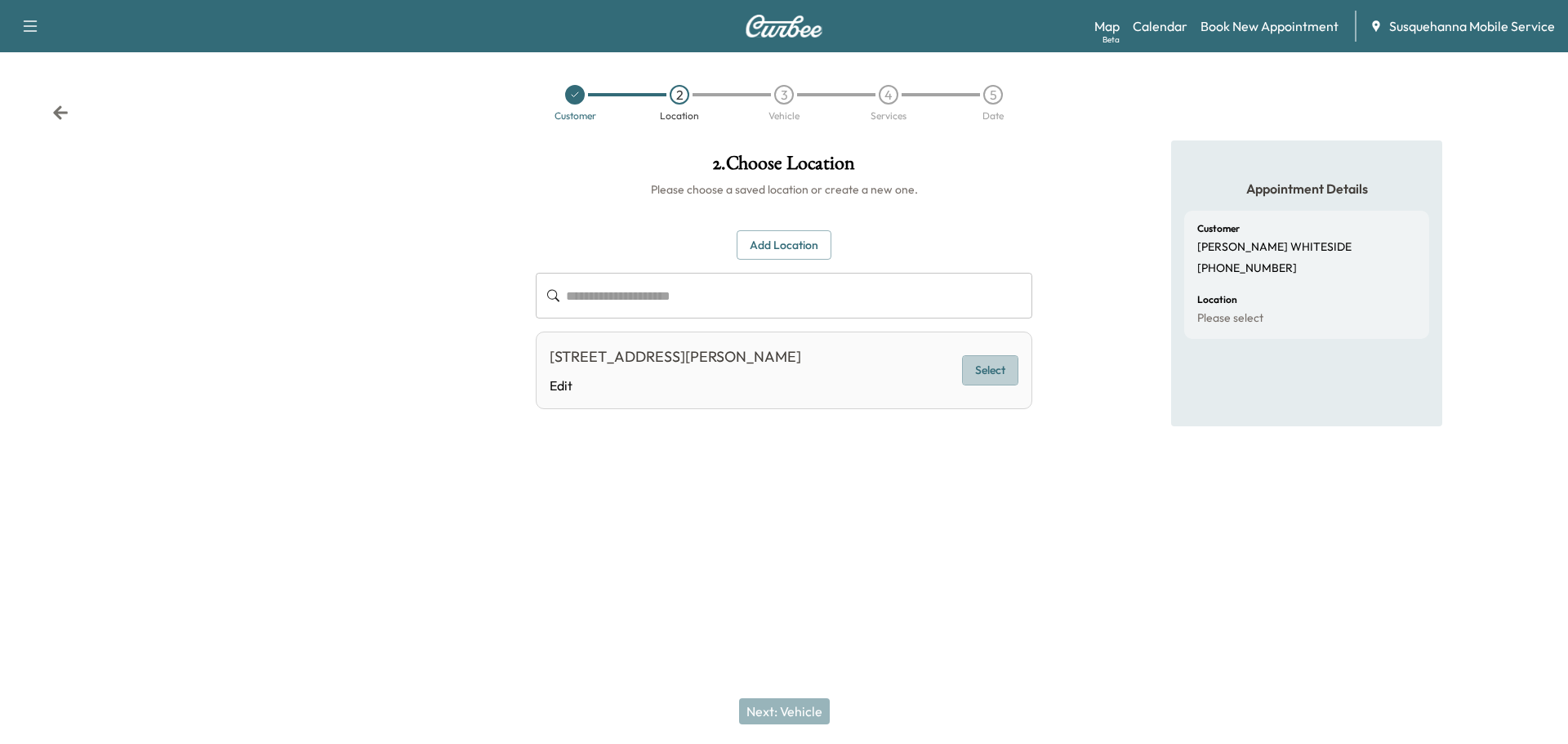
click at [1011, 369] on button "Select" at bounding box center [989, 370] width 56 height 30
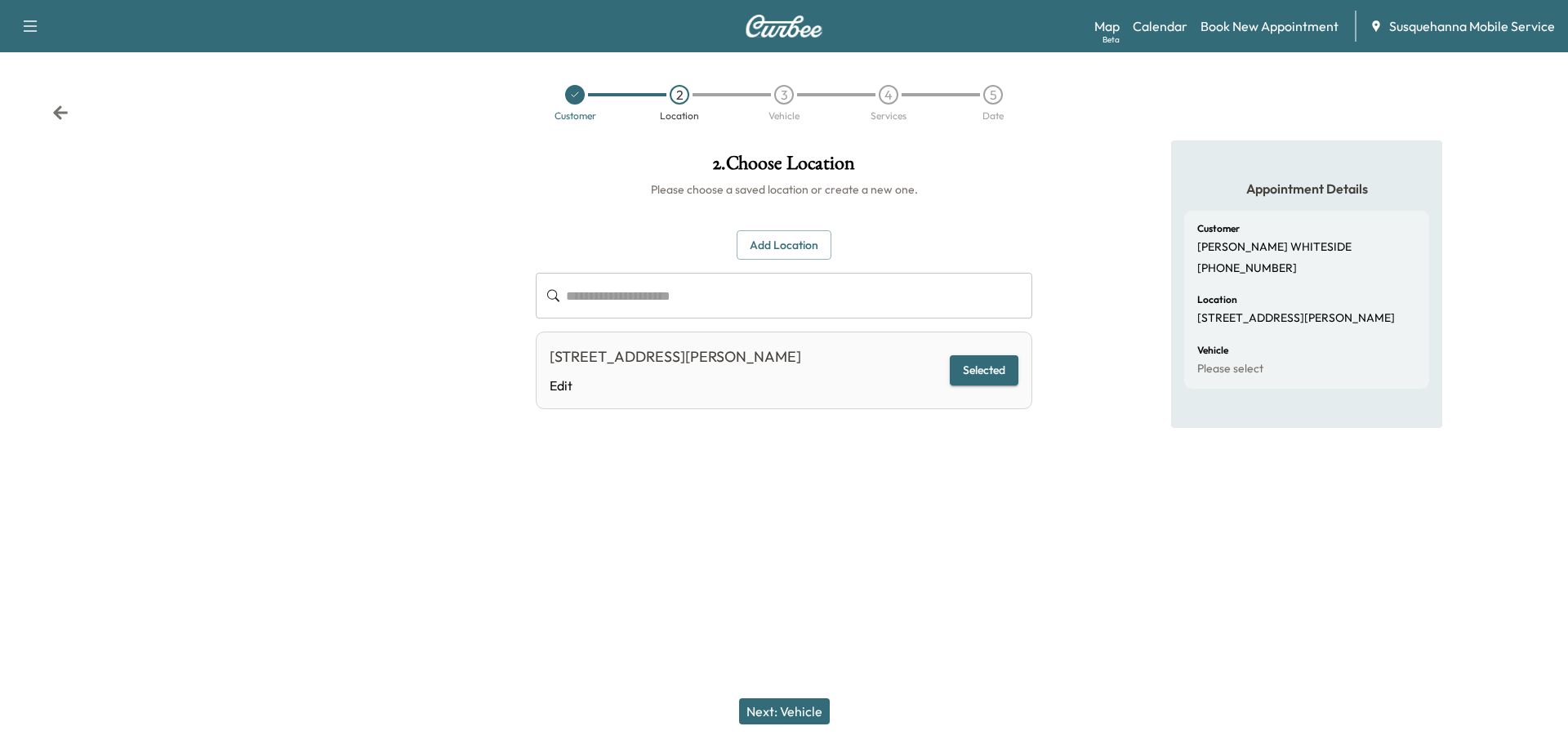
click at [812, 708] on button "Next: Vehicle" at bounding box center [784, 711] width 91 height 26
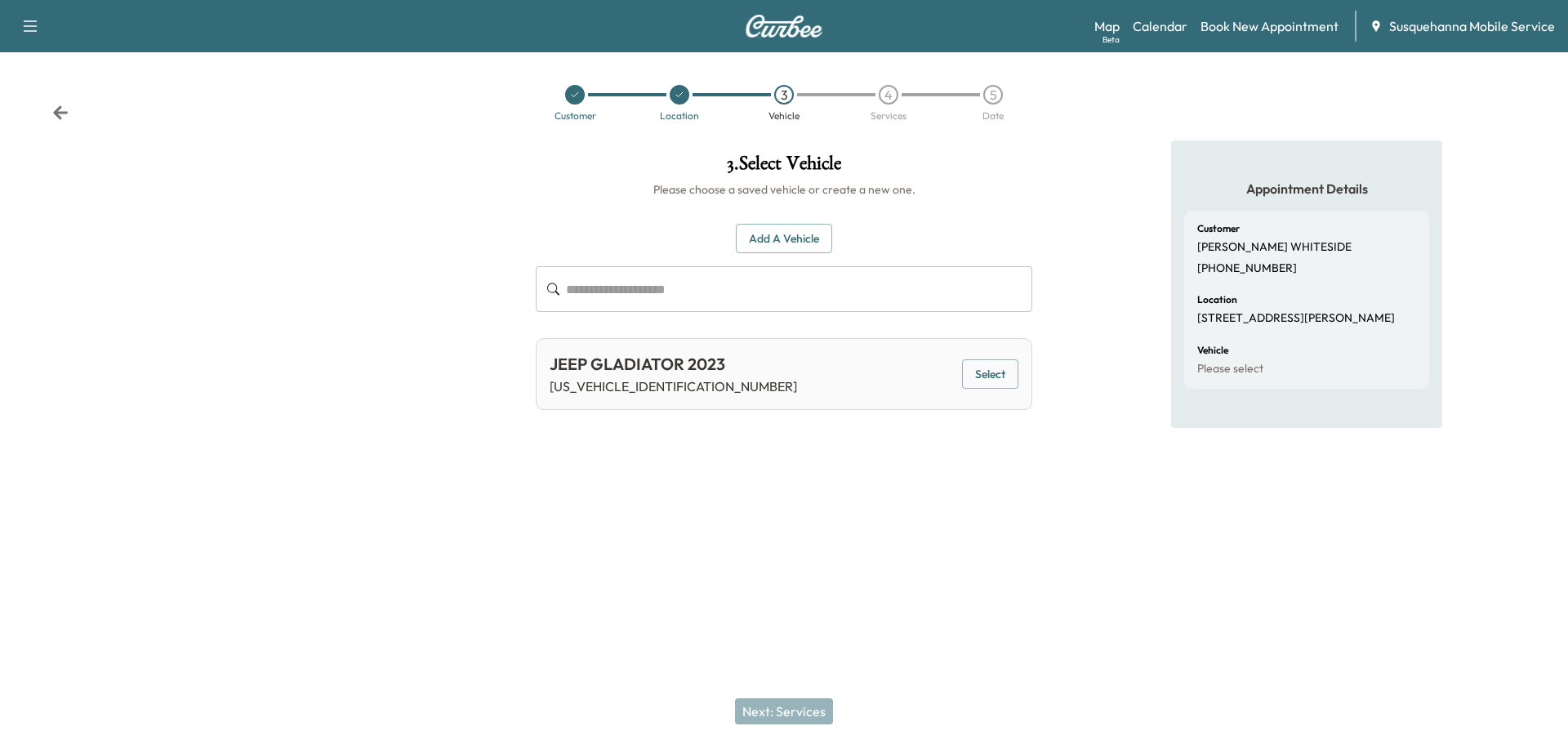
click at [1019, 372] on div "JEEP GLADIATOR 2023 [US_VEHICLE_IDENTIFICATION_NUMBER] Select" at bounding box center [784, 374] width 496 height 72
click at [991, 384] on button "Select" at bounding box center [989, 375] width 56 height 30
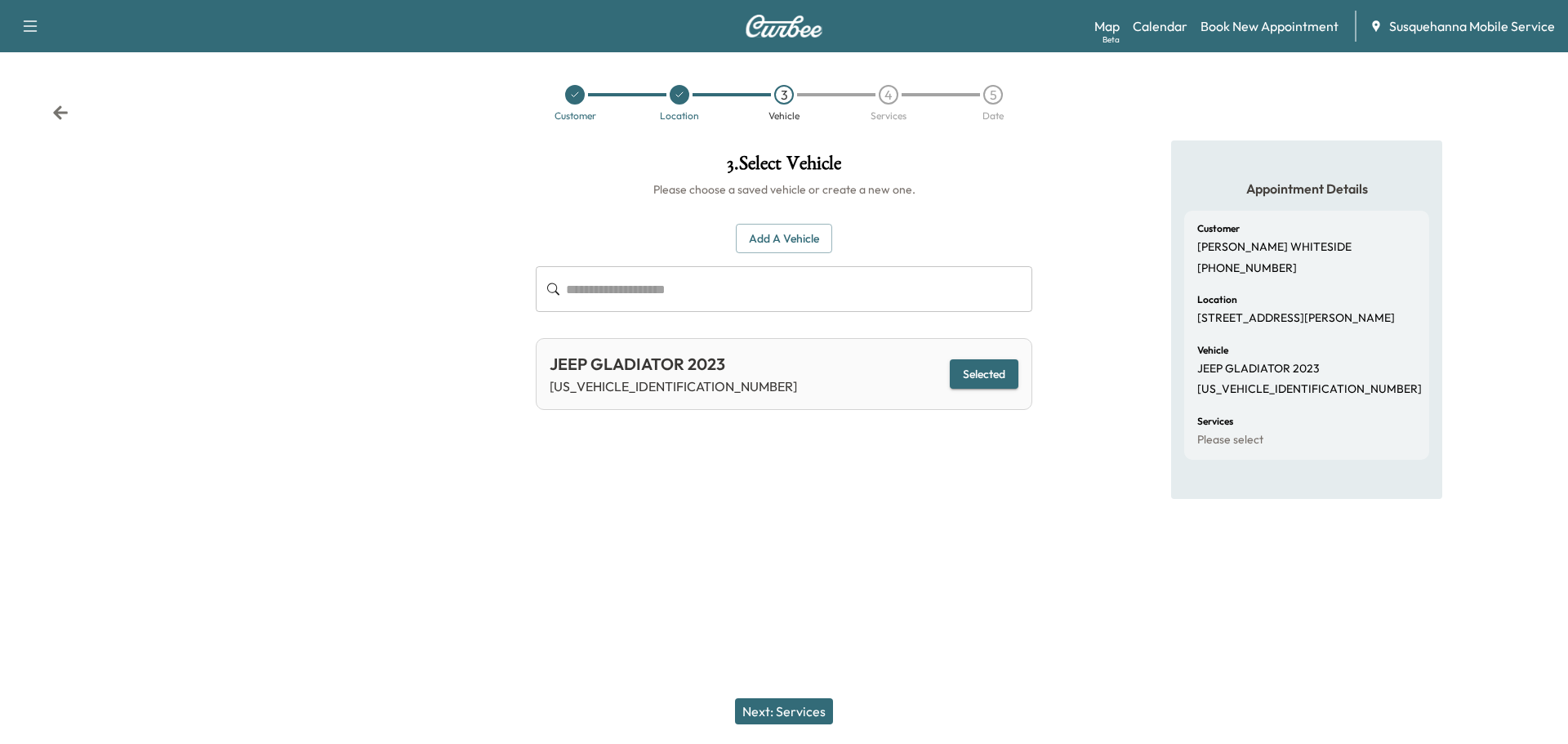
click at [804, 722] on button "Next: Services" at bounding box center [784, 711] width 98 height 26
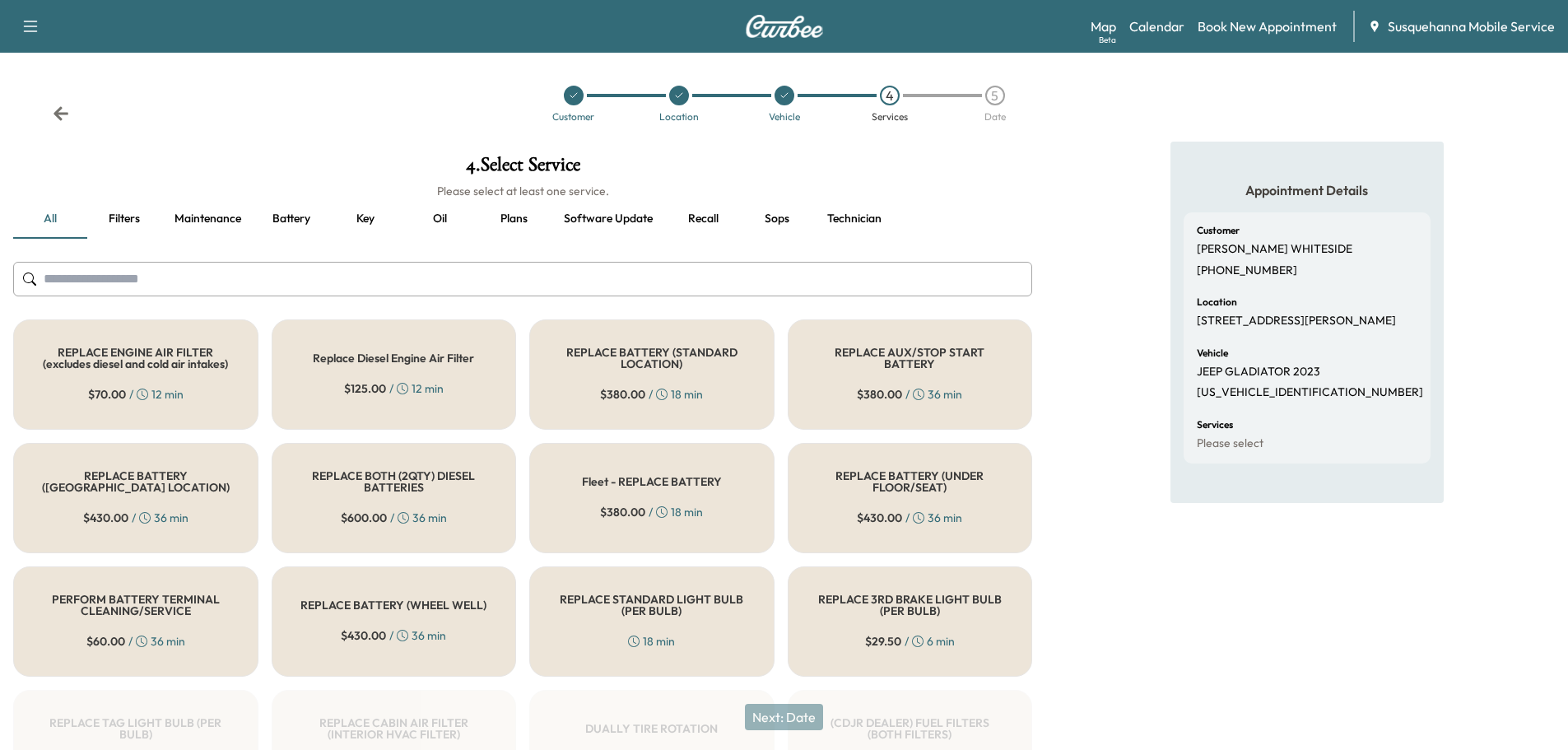
click at [717, 280] on input "text" at bounding box center [522, 279] width 1019 height 35
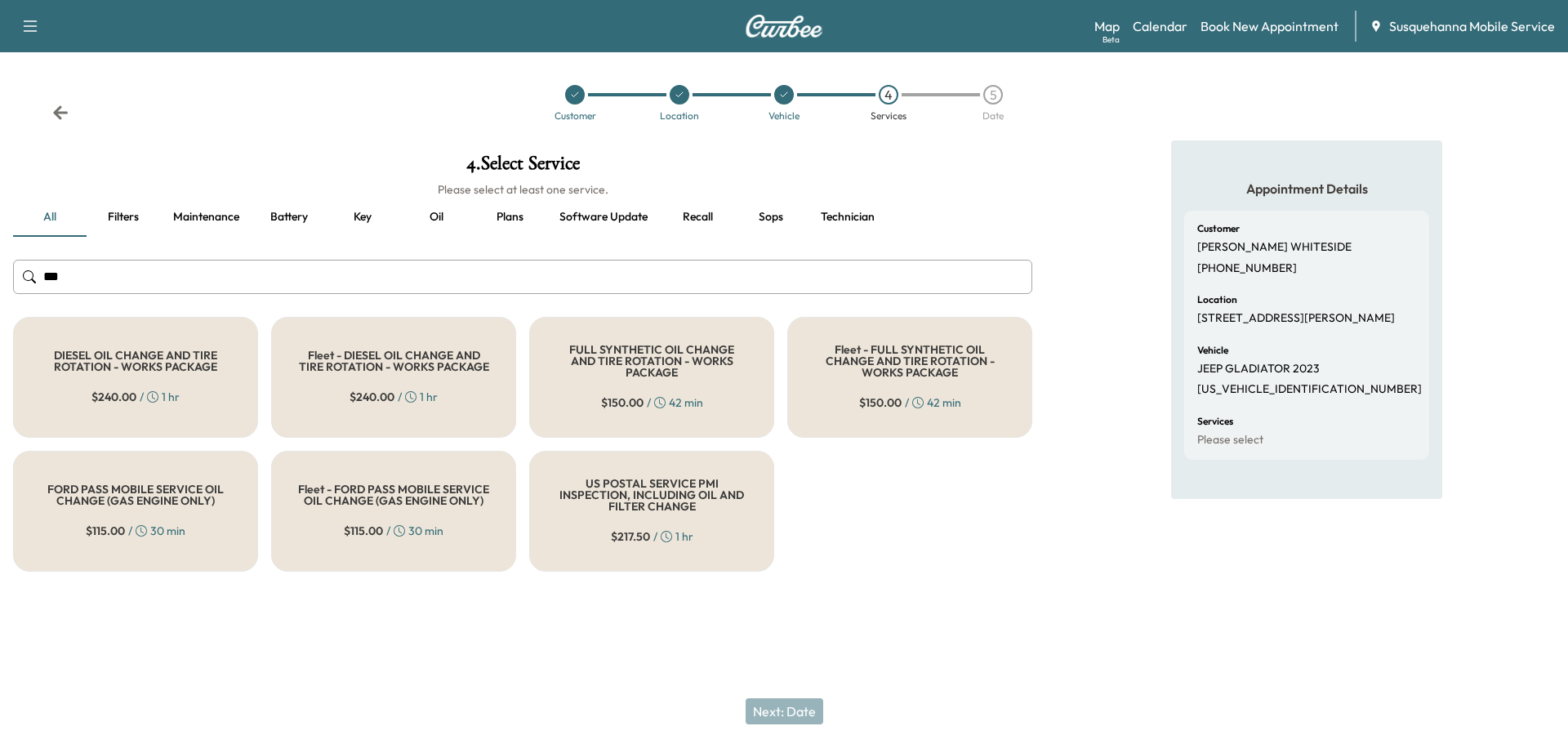
type input "***"
click at [653, 367] on h5 "FULL SYNTHETIC OIL CHANGE AND TIRE ROTATION - WORKS PACKAGE" at bounding box center [651, 360] width 191 height 35
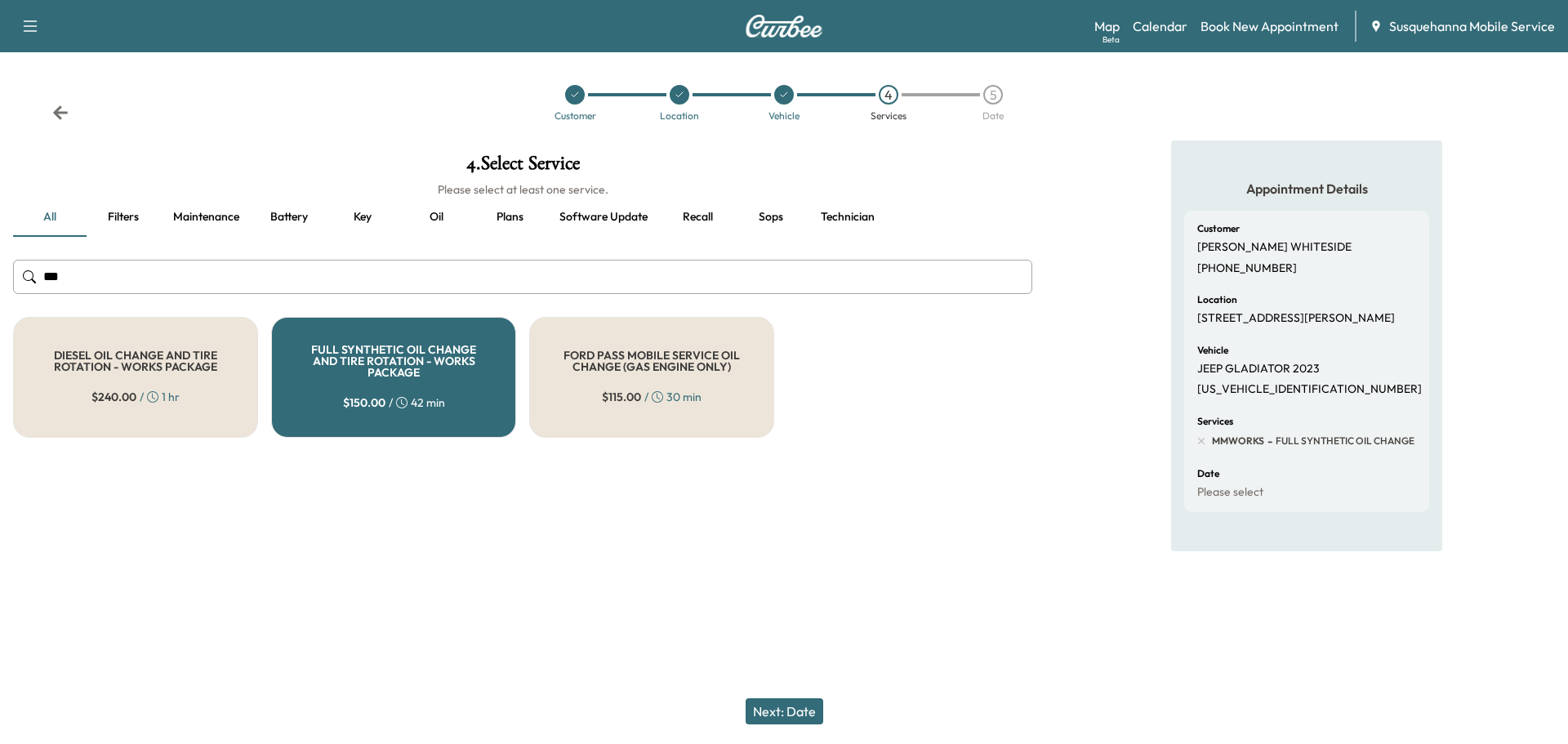
drag, startPoint x: 778, startPoint y: 710, endPoint x: 793, endPoint y: 620, distance: 91.2
click at [778, 709] on button "Next: Date" at bounding box center [784, 711] width 77 height 26
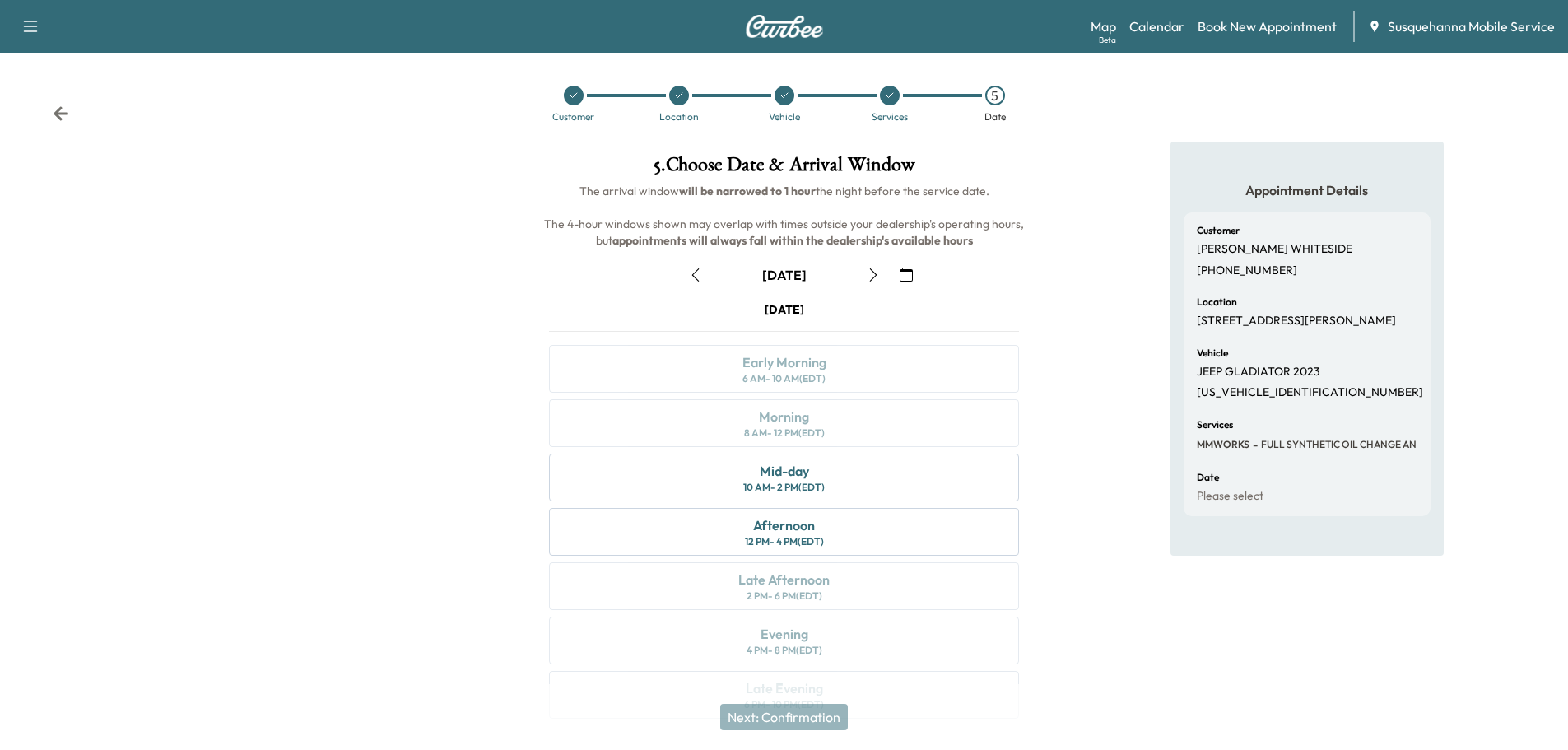
click at [909, 272] on icon "button" at bounding box center [906, 275] width 13 height 13
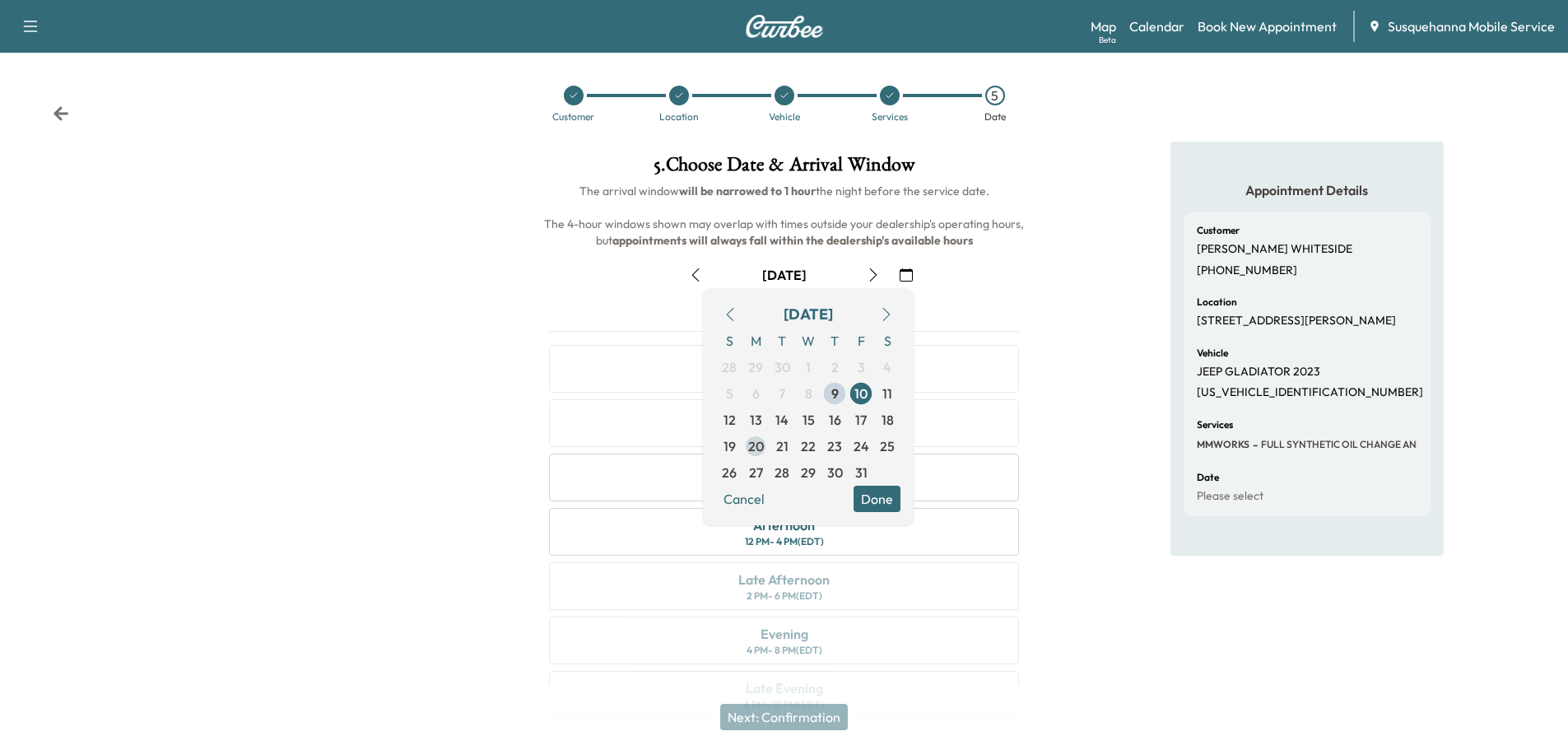
click at [757, 444] on span "20" at bounding box center [755, 447] width 15 height 20
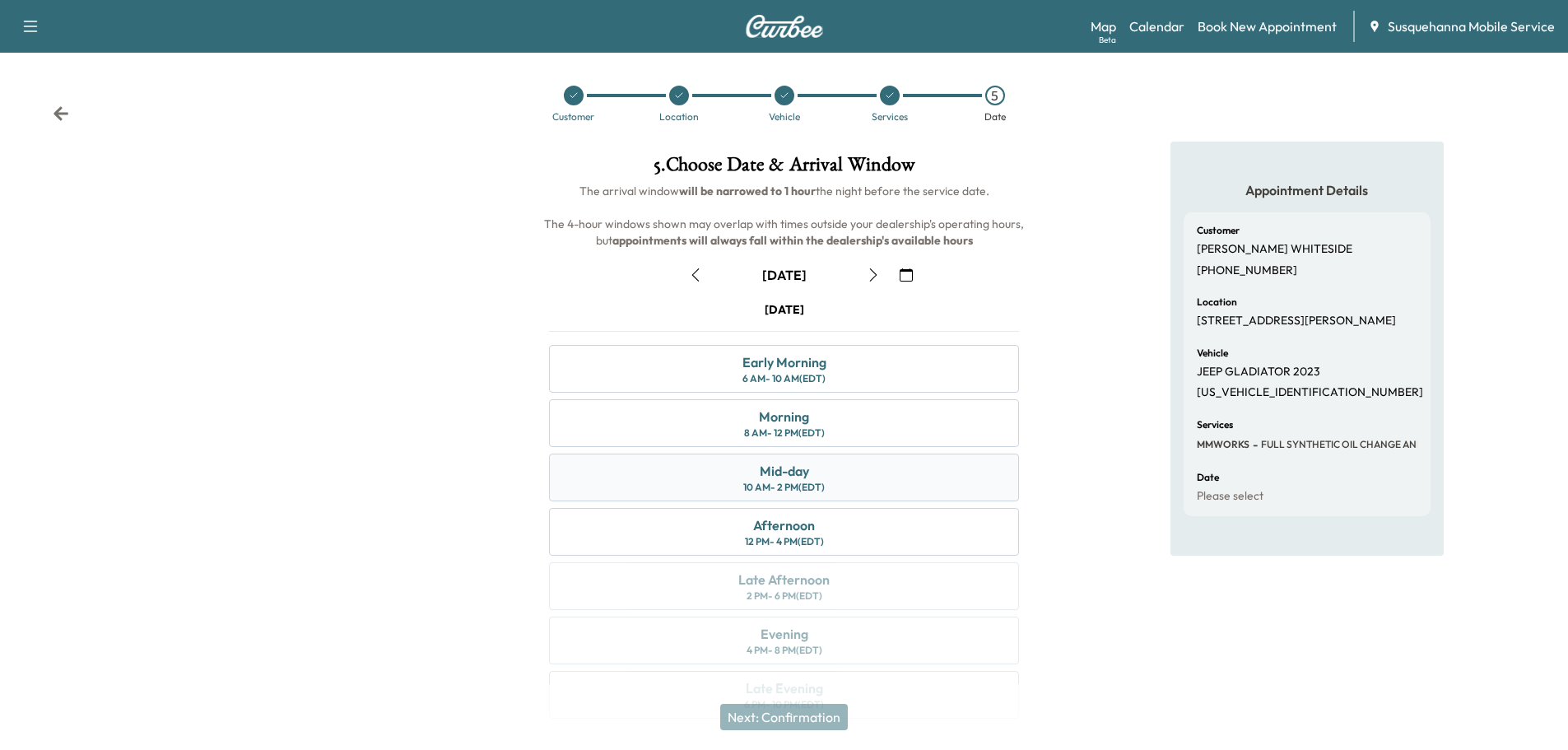
click at [855, 483] on div "Mid-day 10 AM - 2 PM (EDT)" at bounding box center [784, 477] width 470 height 47
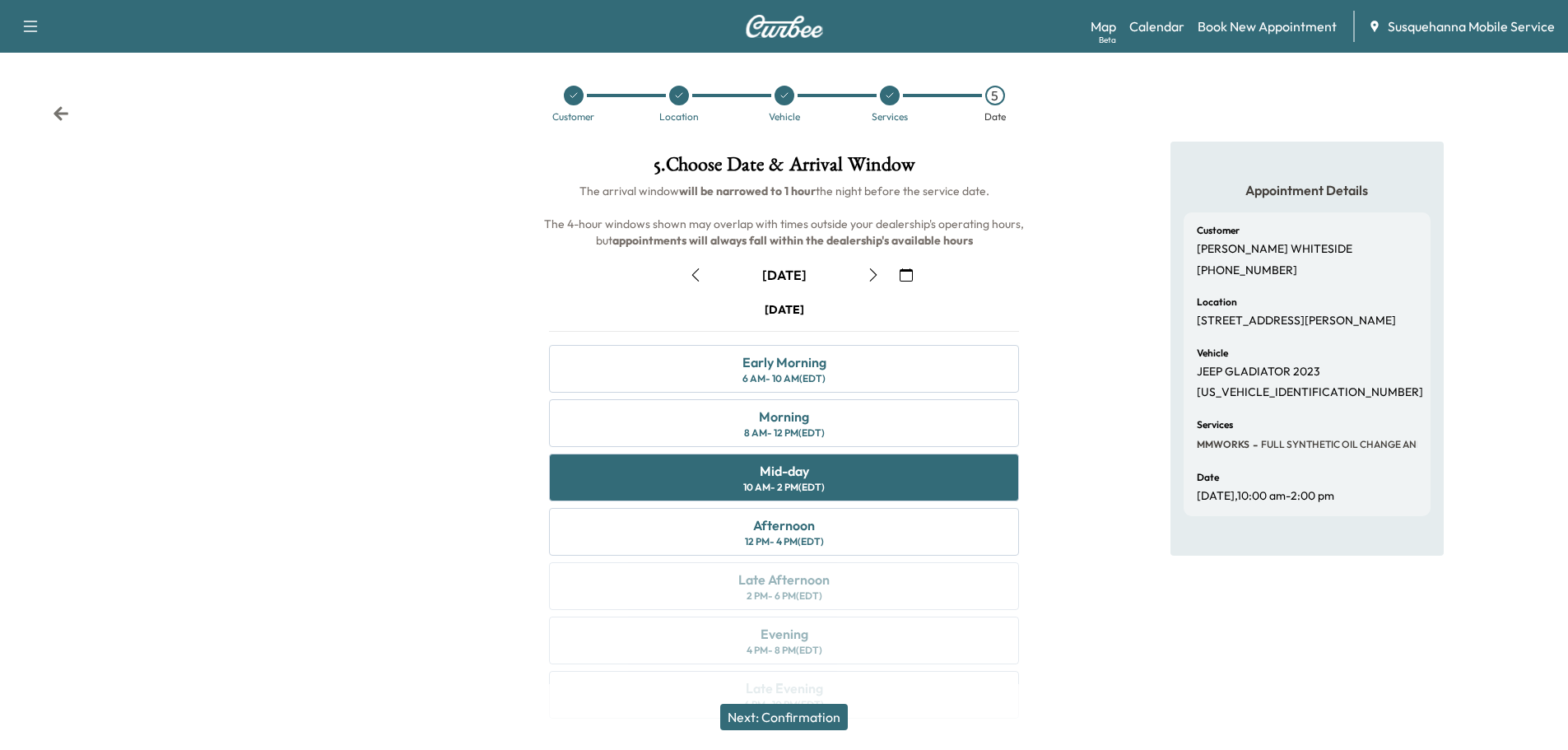
click at [811, 717] on button "Next: Confirmation" at bounding box center [784, 717] width 128 height 26
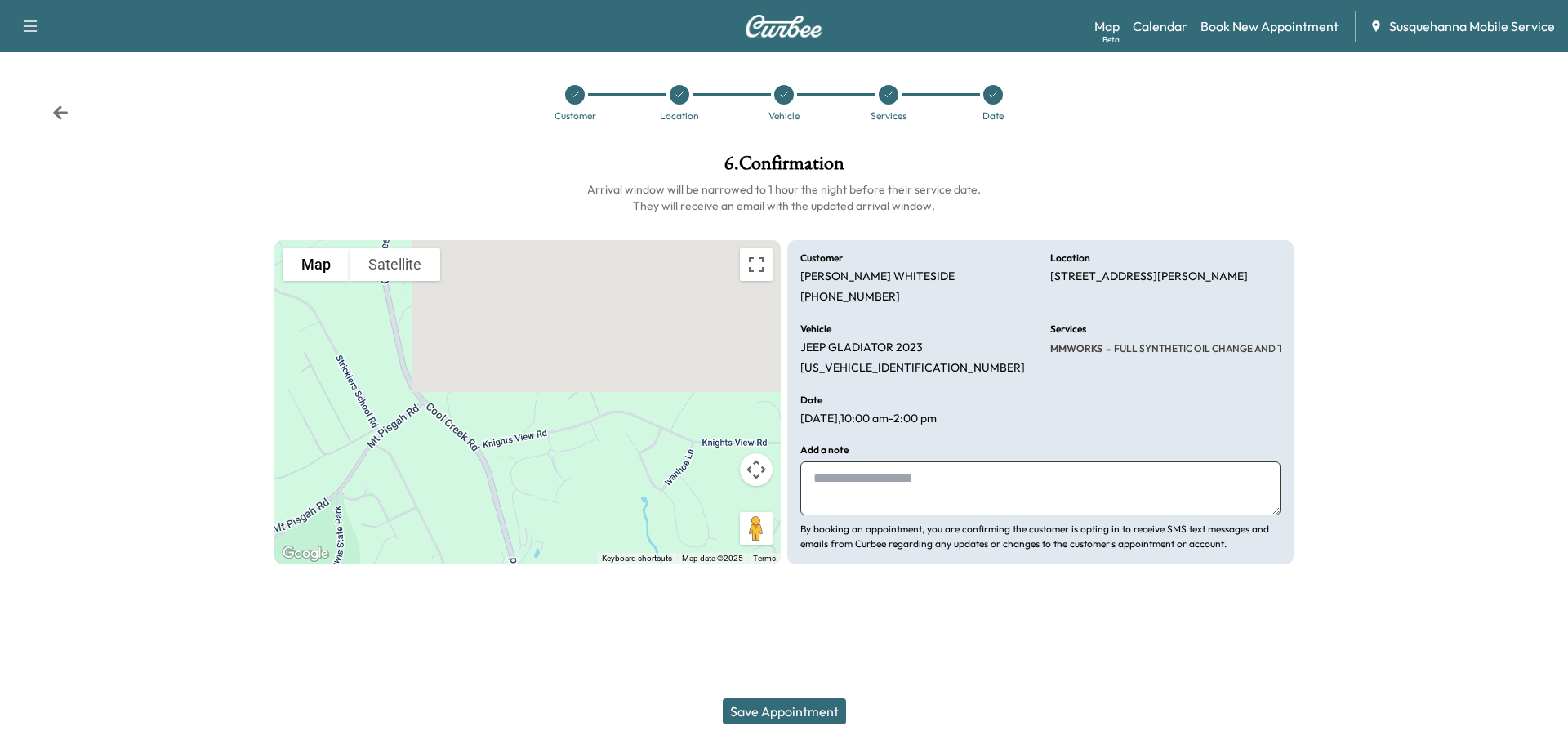
click at [898, 476] on textarea at bounding box center [1040, 488] width 480 height 54
type textarea "**********"
click at [799, 708] on button "Save Appointment" at bounding box center [784, 711] width 123 height 26
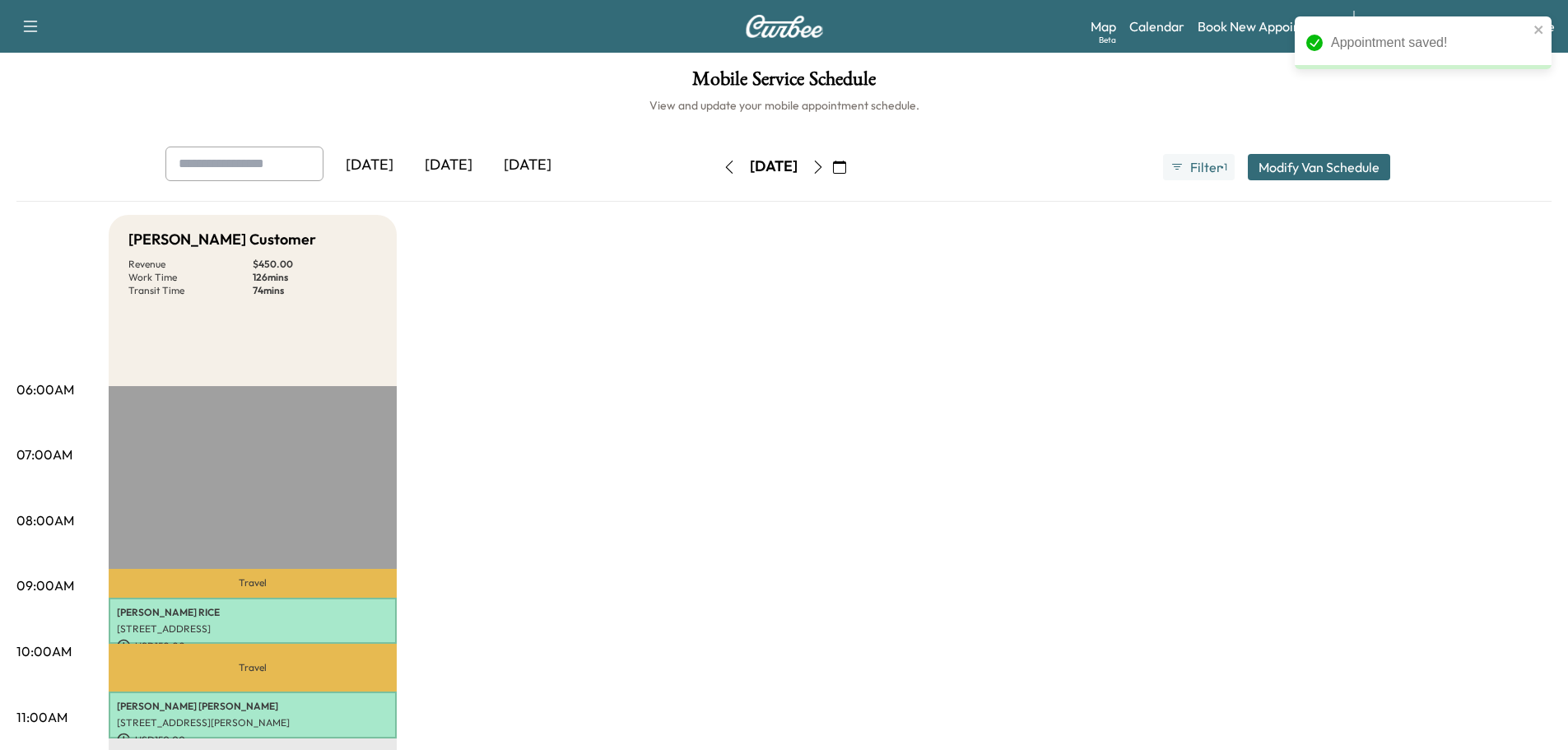
scroll to position [175, 0]
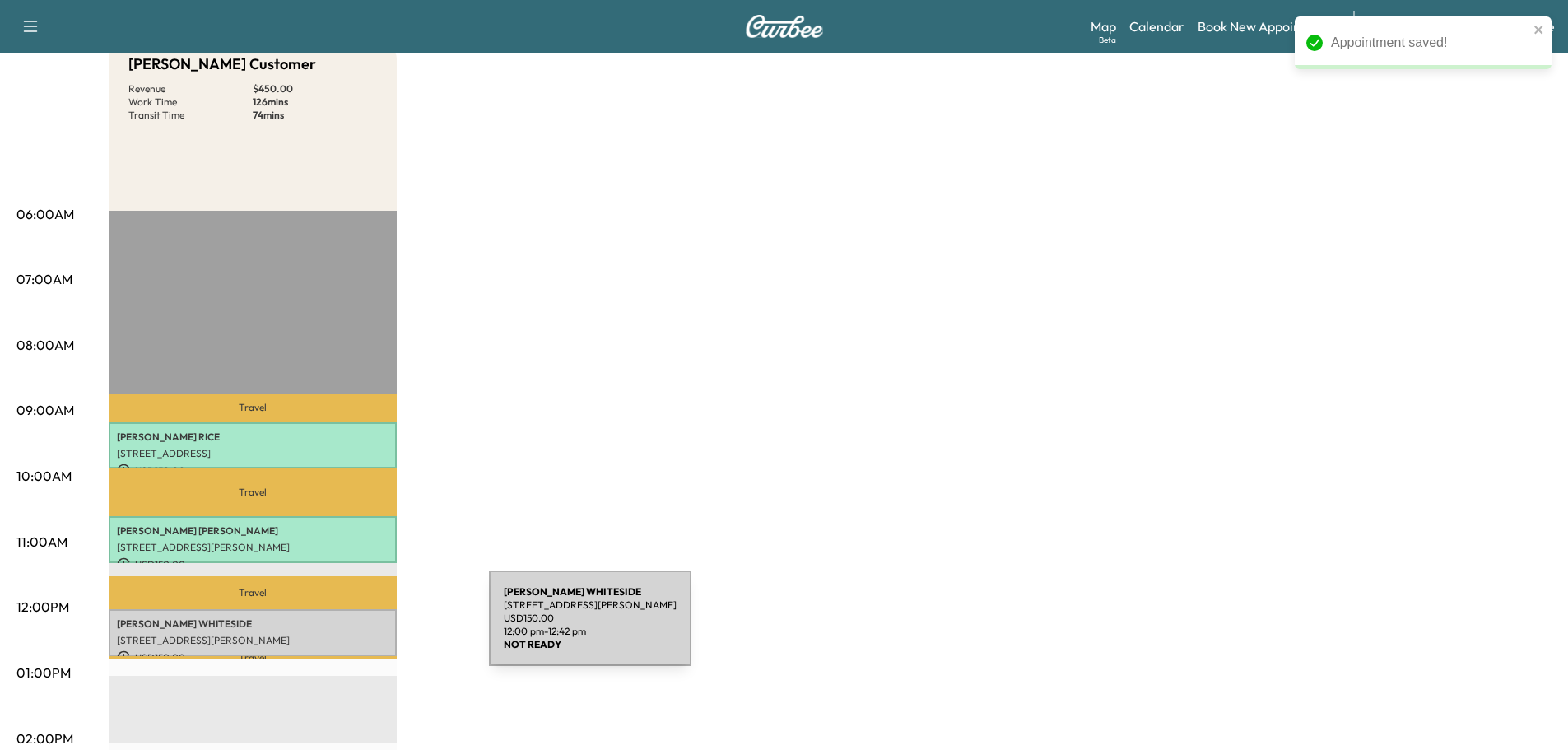
click at [364, 628] on div "[PERSON_NAME] [STREET_ADDRESS][PERSON_NAME] USD 150.00 12:00 pm - 12:42 pm" at bounding box center [252, 633] width 288 height 47
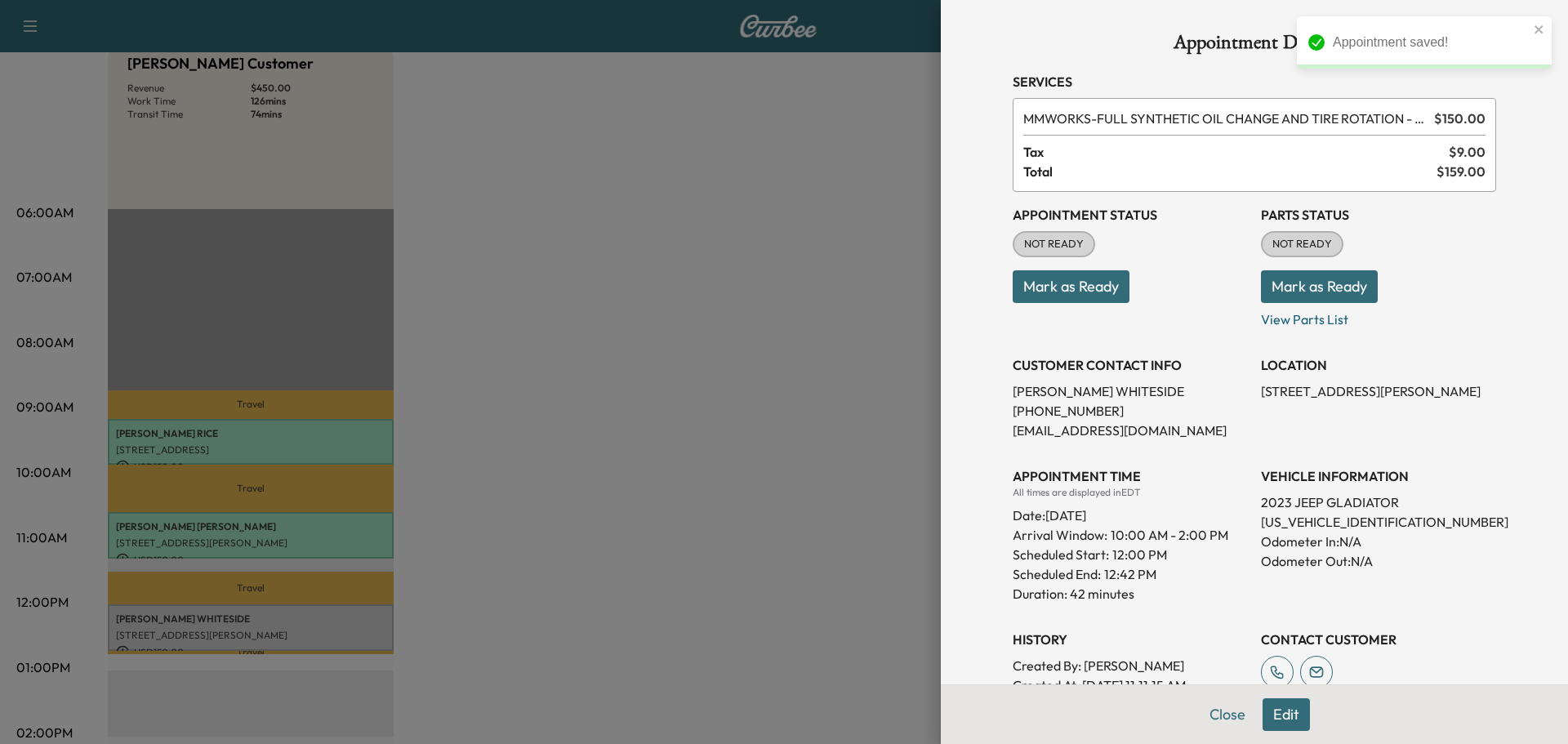
click at [1316, 281] on button "Mark as Ready" at bounding box center [1320, 287] width 117 height 33
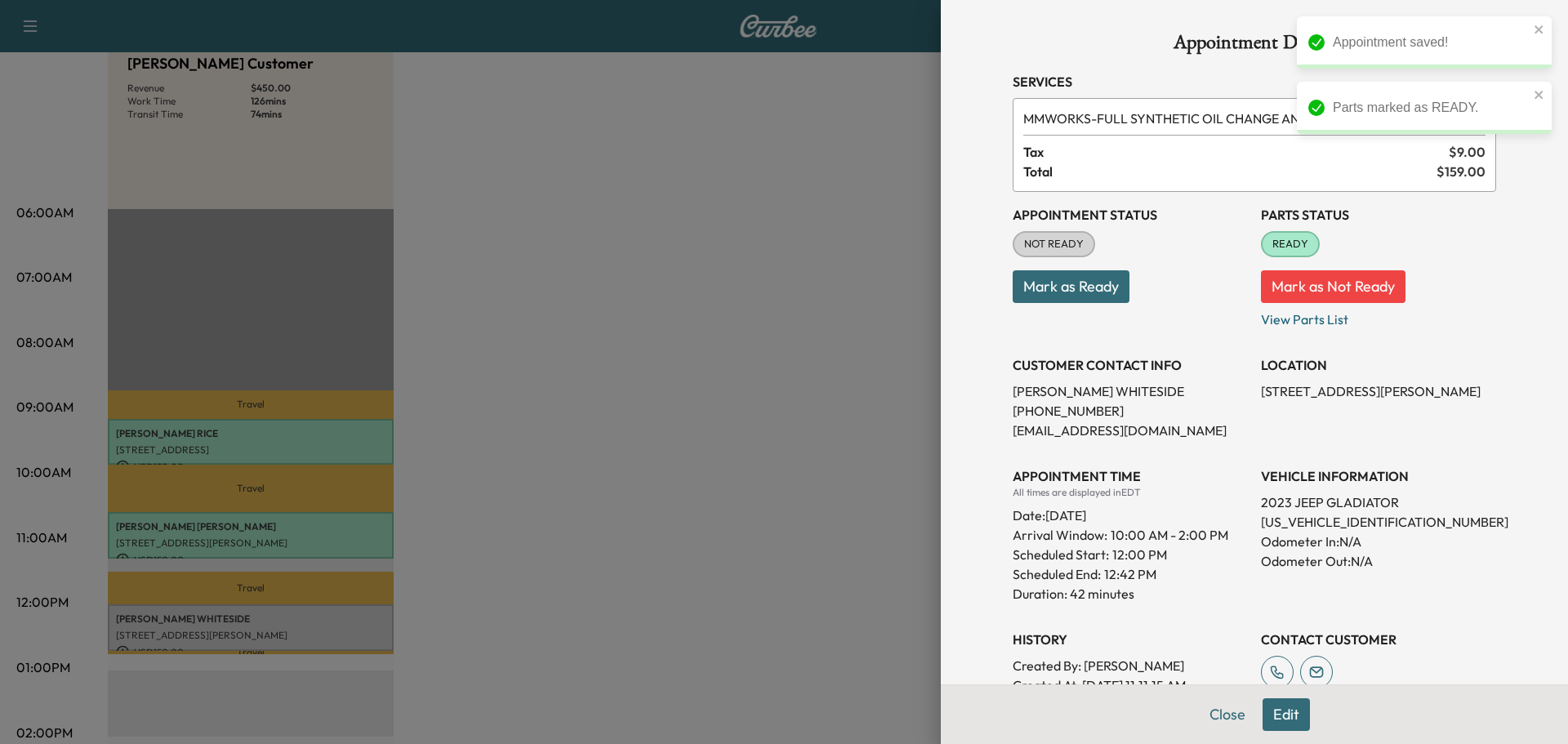
click at [1090, 296] on button "Mark as Ready" at bounding box center [1071, 287] width 117 height 33
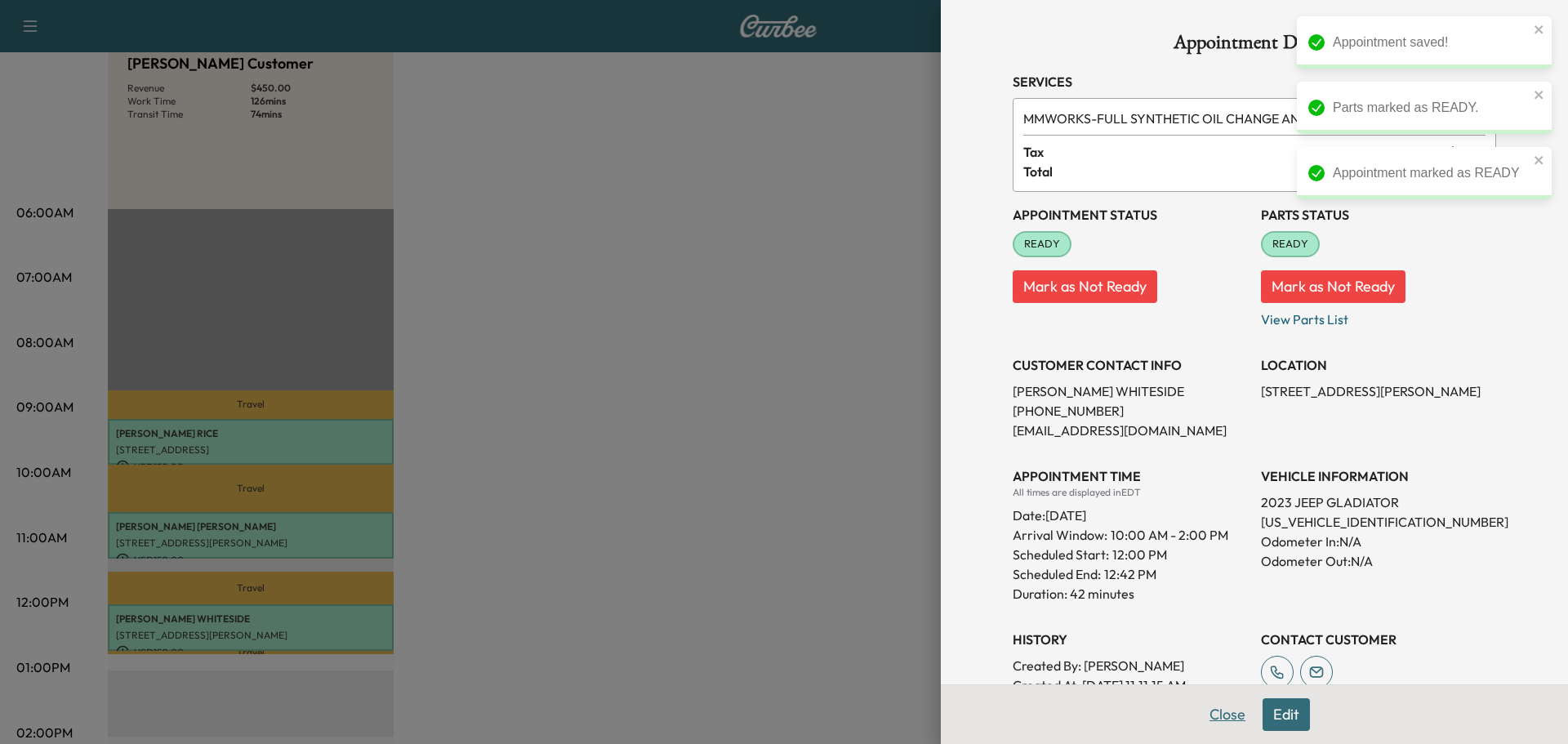
click at [1220, 706] on button "Close" at bounding box center [1227, 715] width 57 height 33
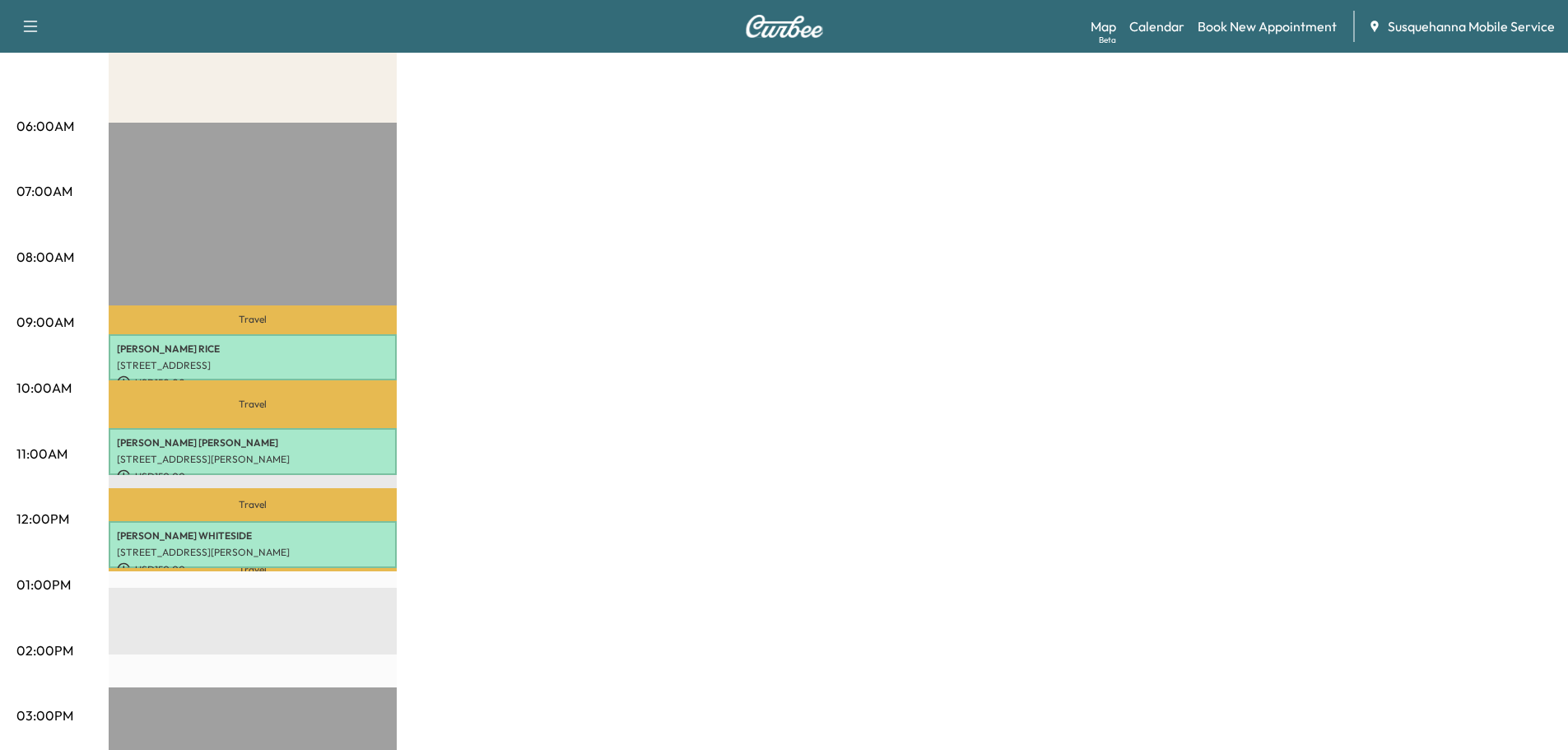
scroll to position [0, 0]
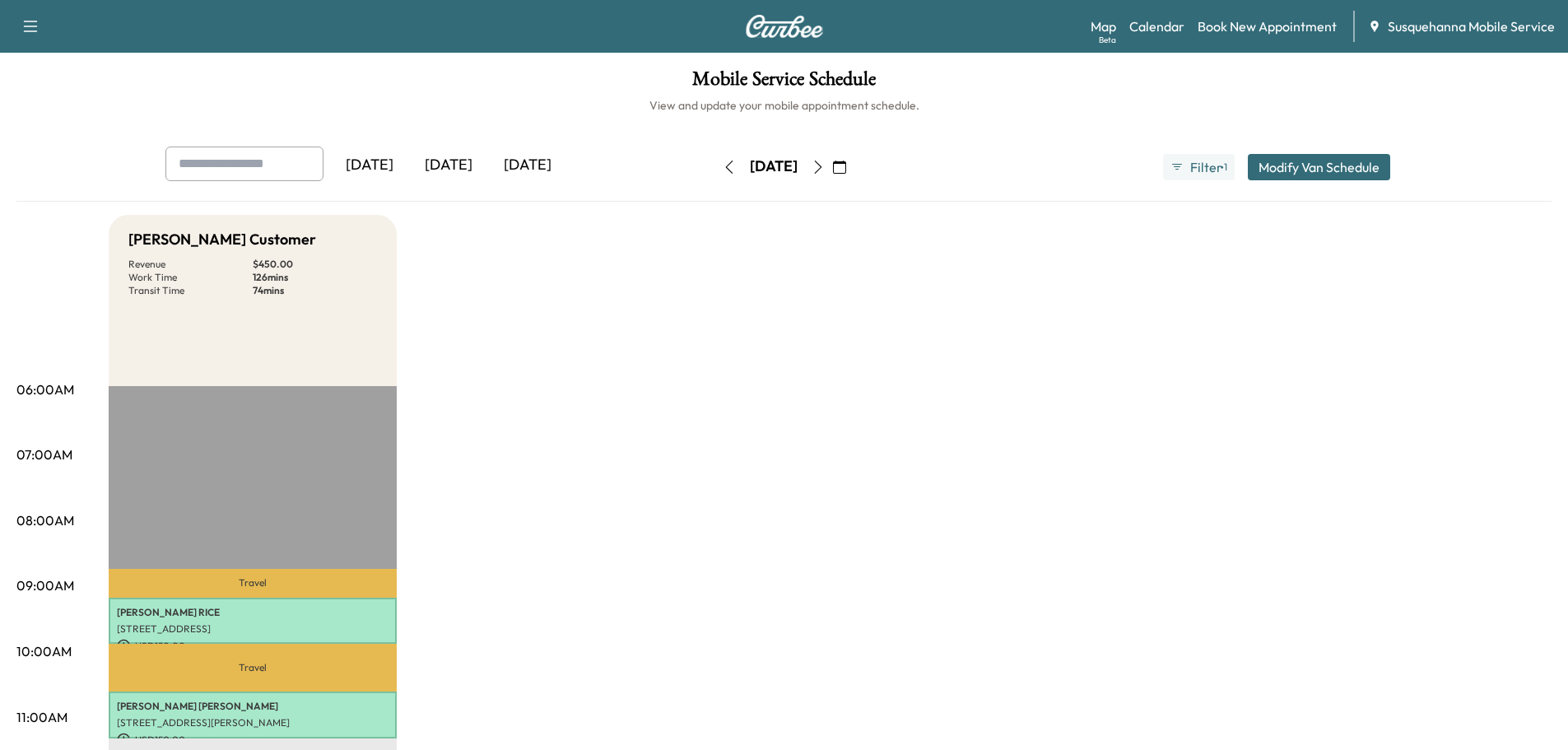
click at [846, 171] on icon "button" at bounding box center [839, 166] width 13 height 13
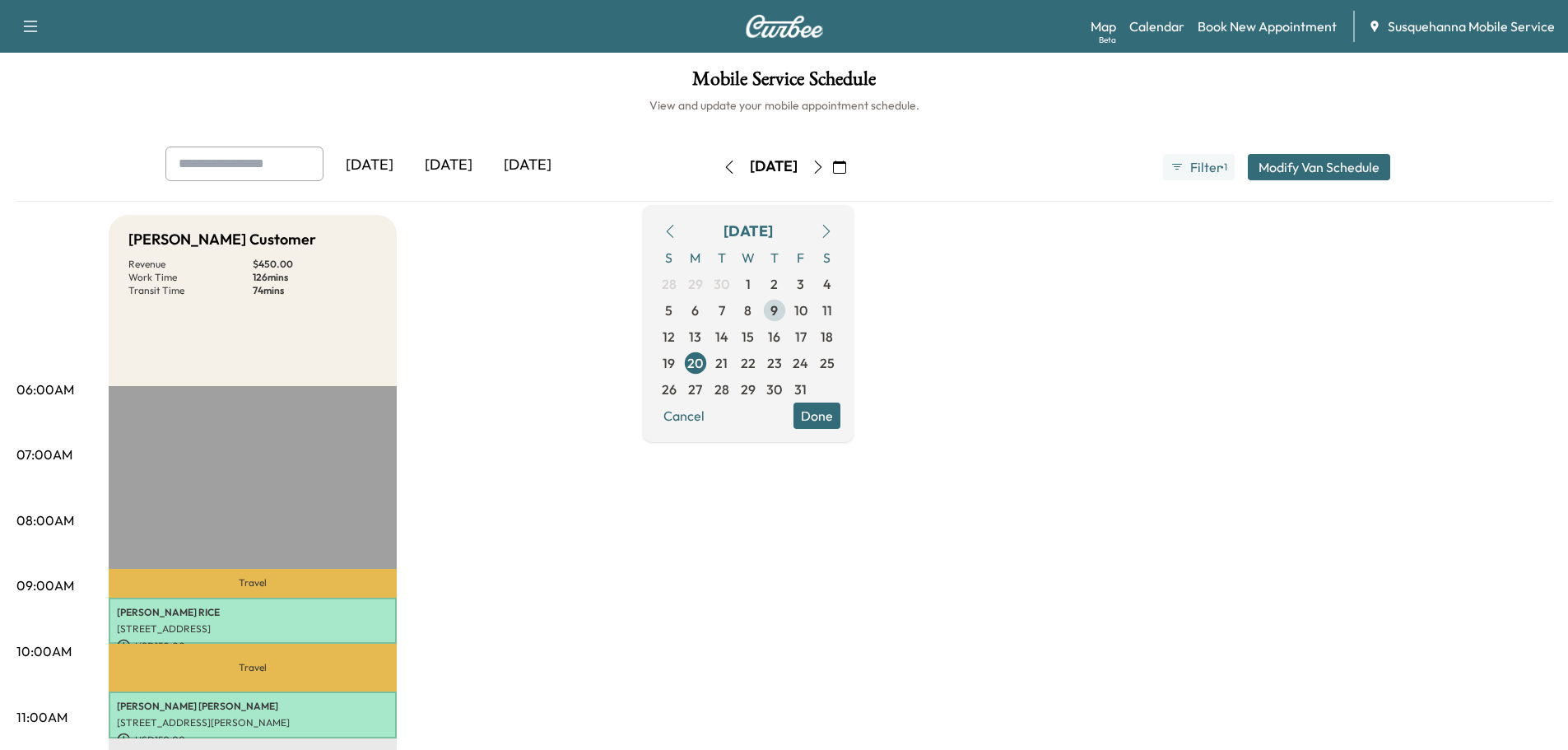
click at [788, 315] on span "9" at bounding box center [774, 310] width 26 height 26
